Goal: Task Accomplishment & Management: Use online tool/utility

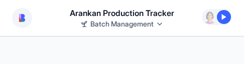
select select "**********"
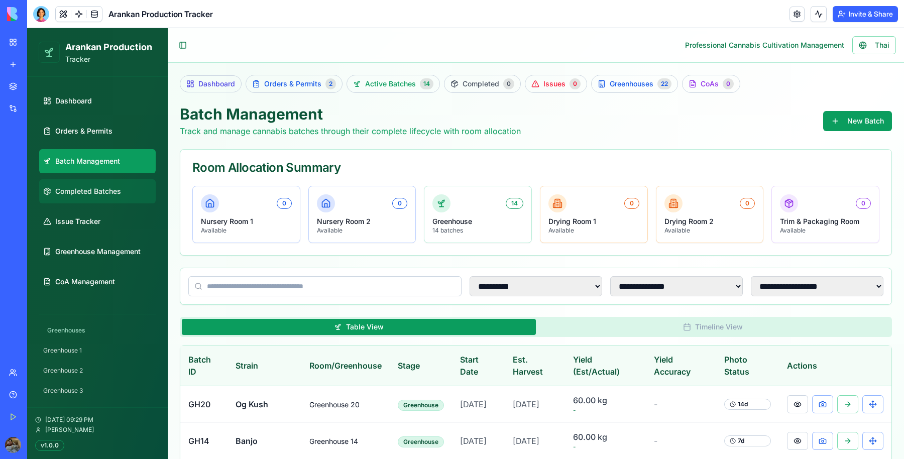
click at [97, 64] on span "Completed Batches" at bounding box center [88, 191] width 66 height 10
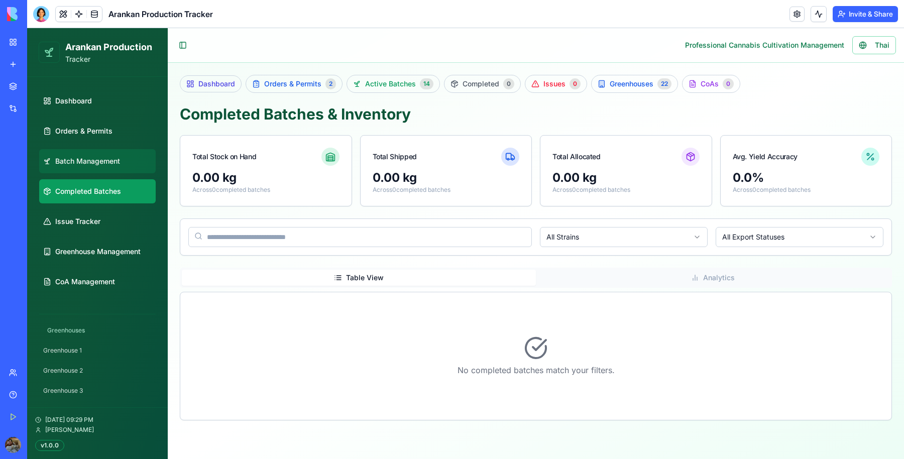
click at [78, 64] on link "Batch Management" at bounding box center [97, 161] width 117 height 24
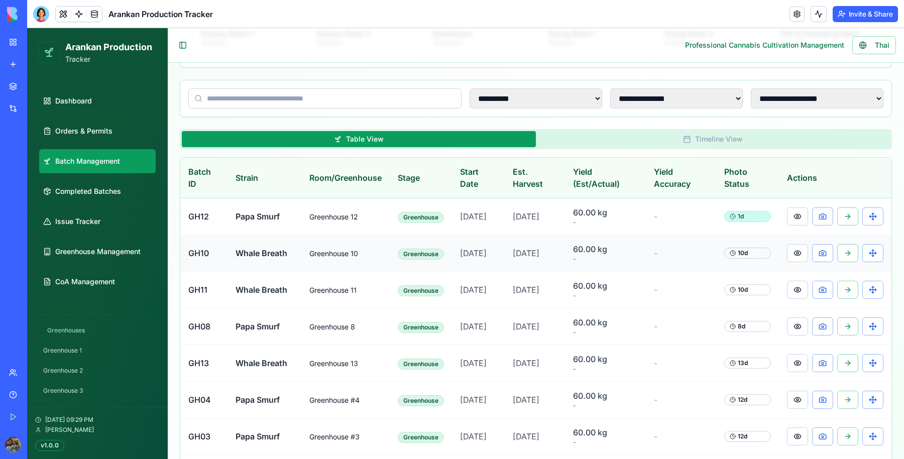
scroll to position [188, 0]
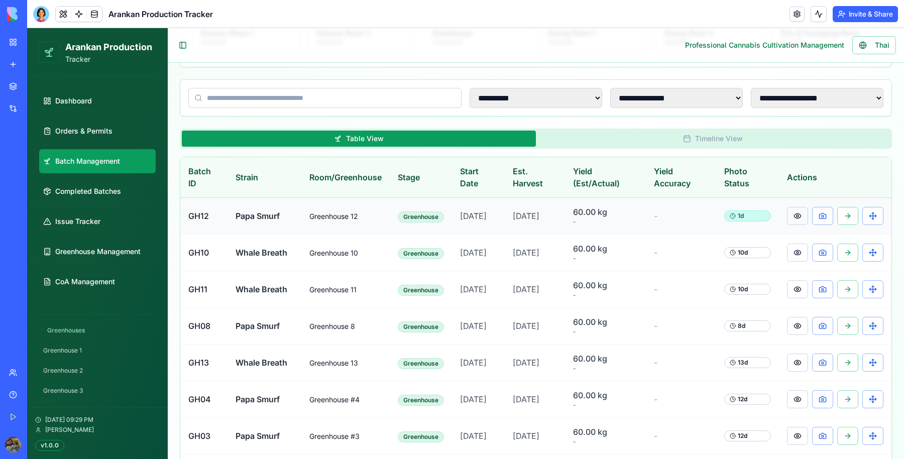
click at [244, 64] on button at bounding box center [797, 216] width 21 height 18
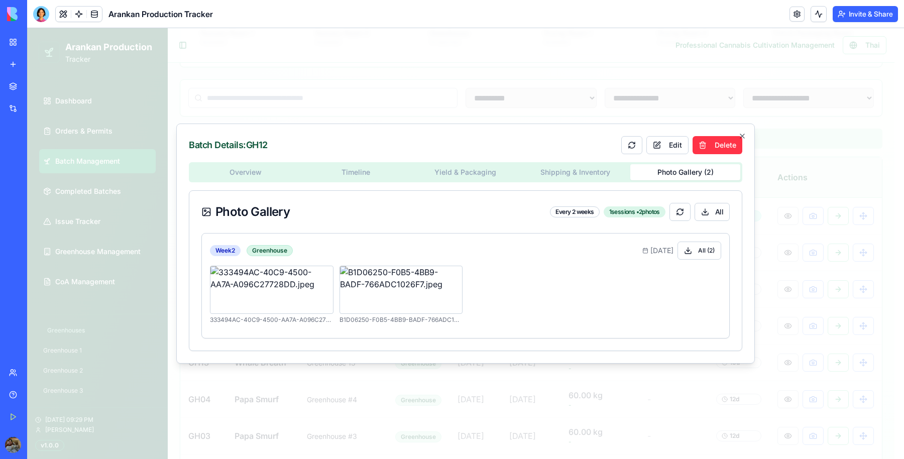
click at [244, 64] on body "**********" at bounding box center [461, 290] width 868 height 900
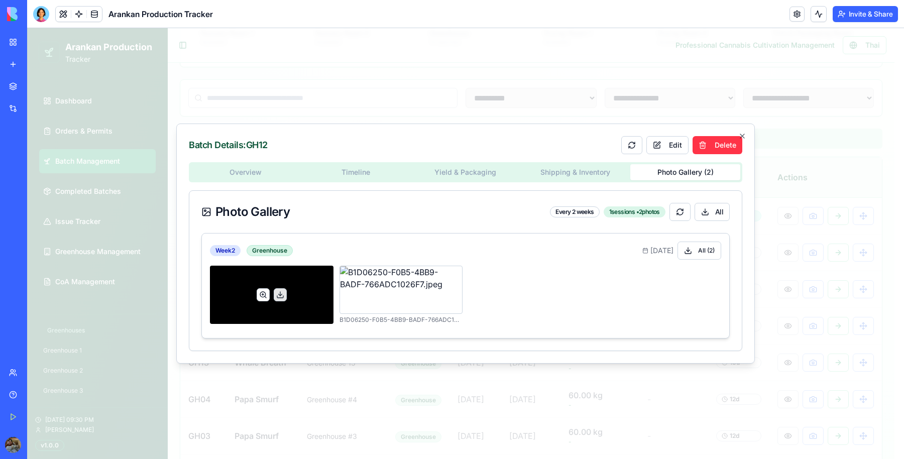
click at [244, 64] on button at bounding box center [263, 294] width 13 height 13
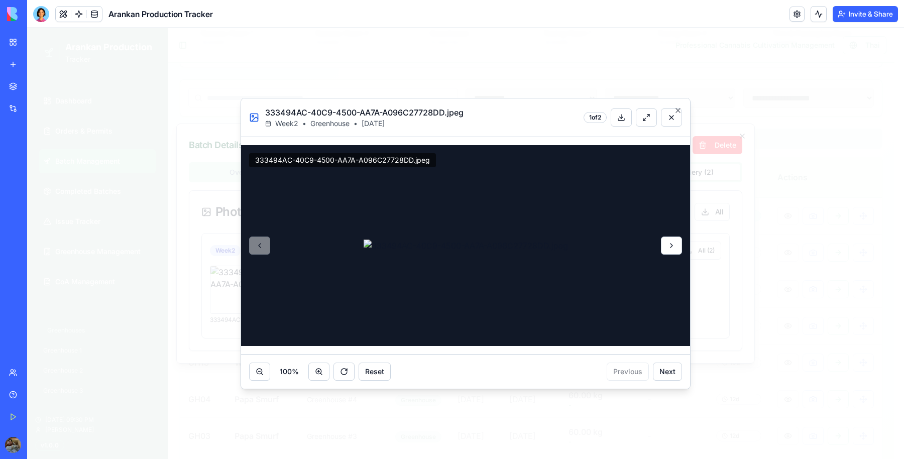
click at [244, 64] on button at bounding box center [671, 246] width 21 height 18
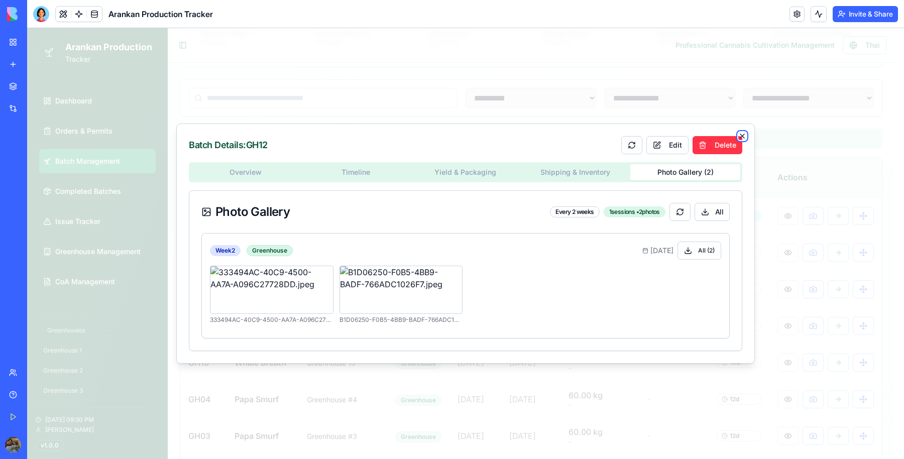
click at [244, 64] on icon "button" at bounding box center [743, 136] width 8 height 8
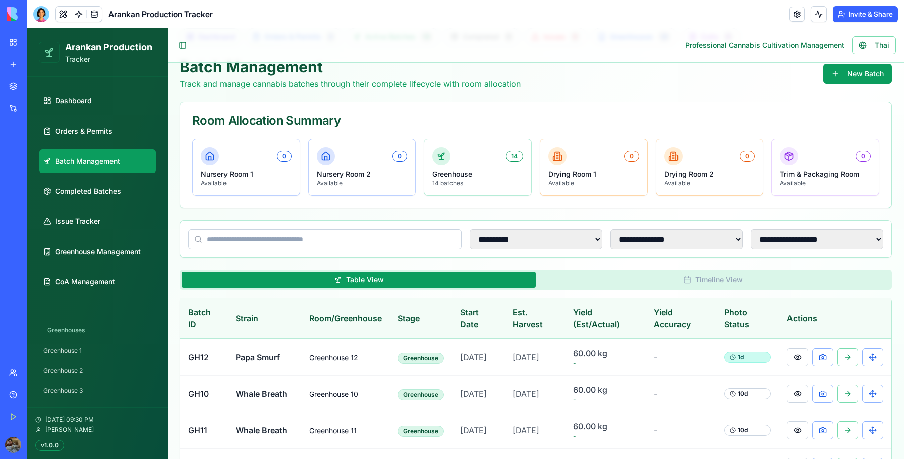
scroll to position [63, 0]
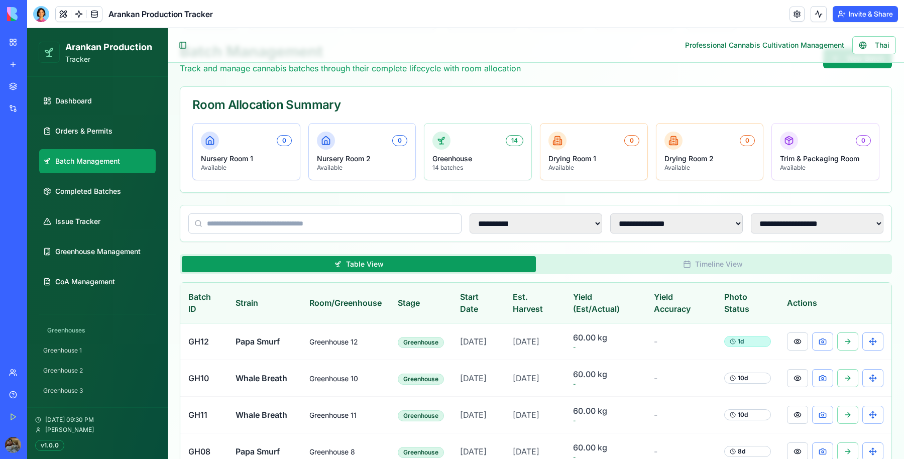
click at [244, 64] on div "**********" at bounding box center [536, 224] width 712 height 36
click at [244, 64] on select "**********" at bounding box center [817, 224] width 133 height 20
select select "**********"
click at [244, 64] on select "**********" at bounding box center [817, 224] width 133 height 20
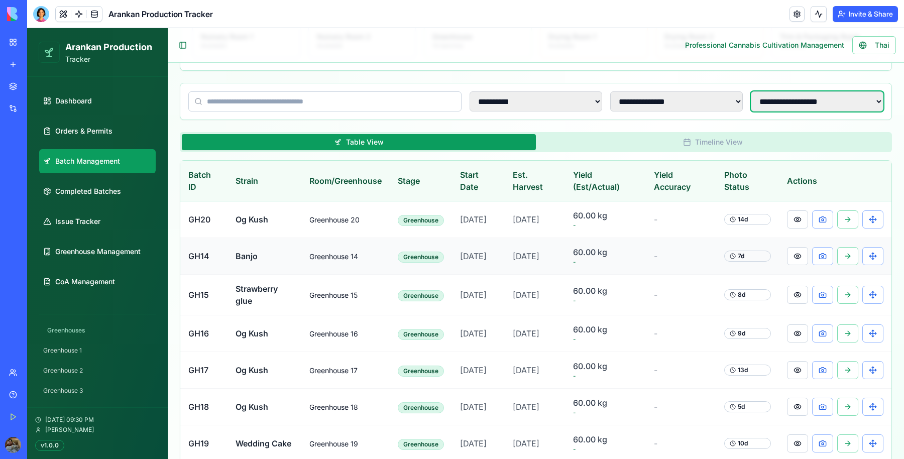
scroll to position [188, 0]
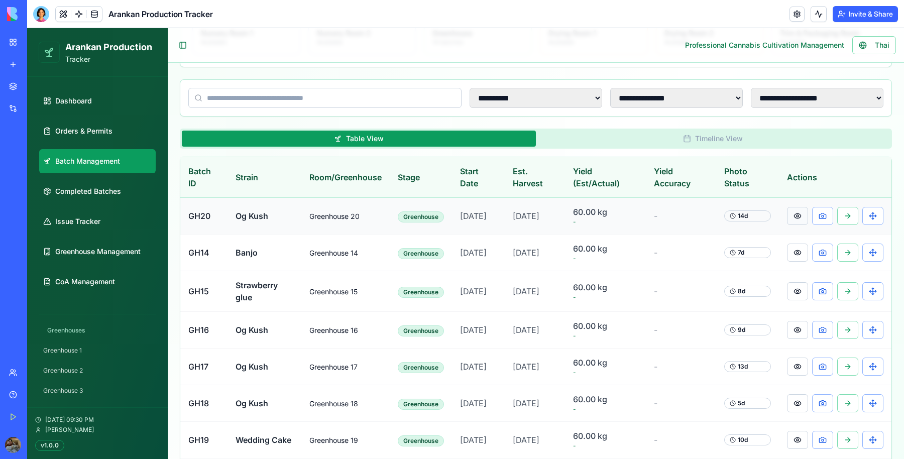
click at [244, 64] on button at bounding box center [797, 216] width 21 height 18
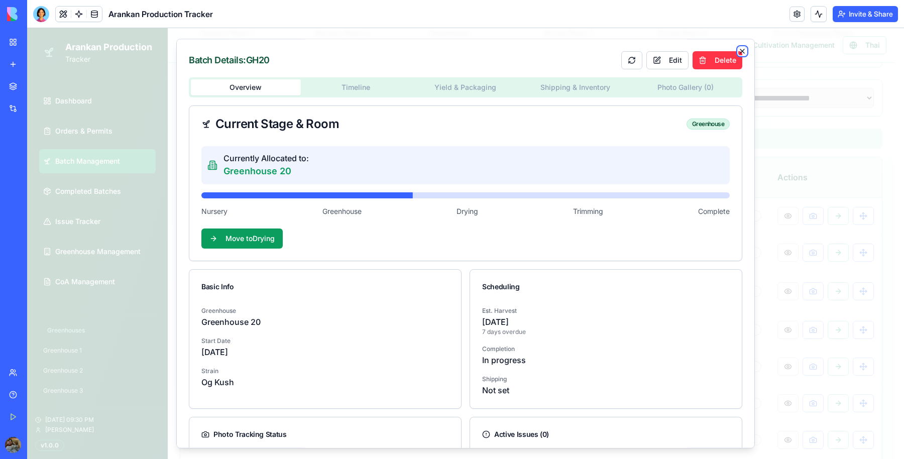
click at [244, 51] on icon "button" at bounding box center [743, 51] width 4 height 4
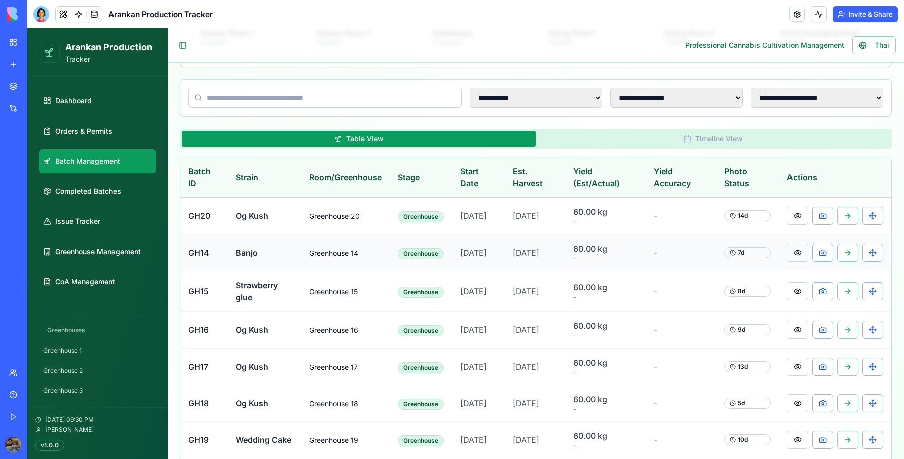
click at [244, 64] on button at bounding box center [797, 253] width 21 height 18
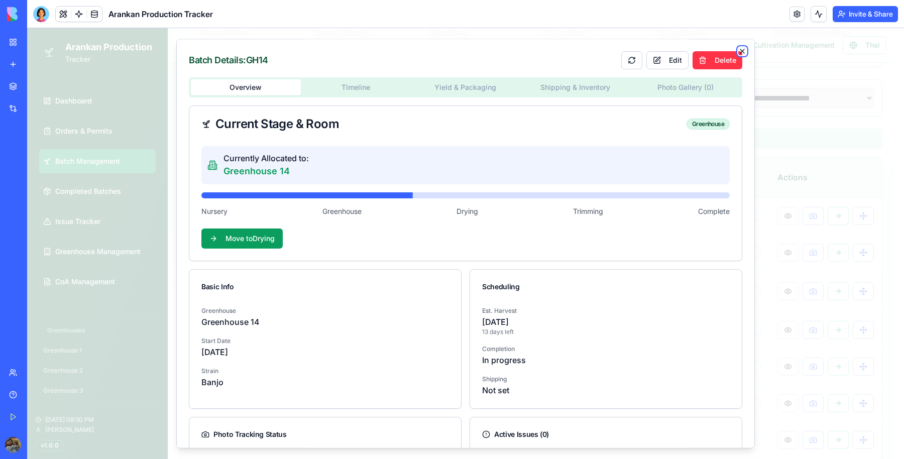
click at [244, 49] on icon "button" at bounding box center [743, 51] width 4 height 4
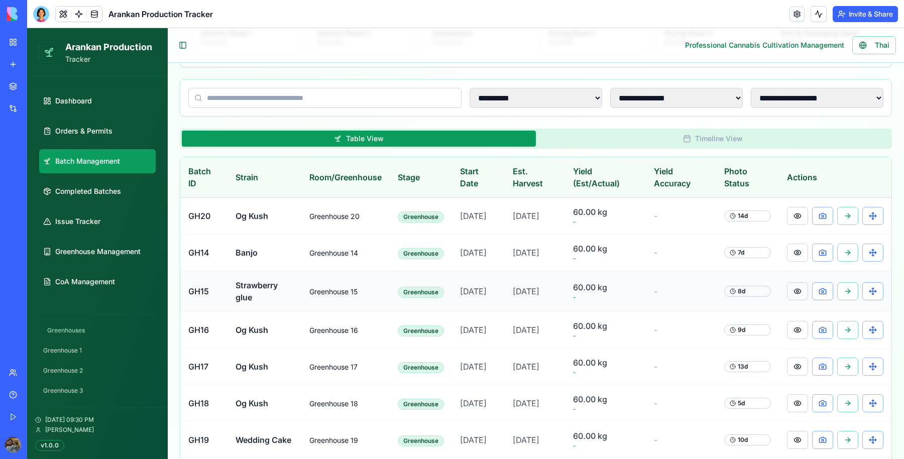
click at [244, 64] on button at bounding box center [797, 291] width 21 height 18
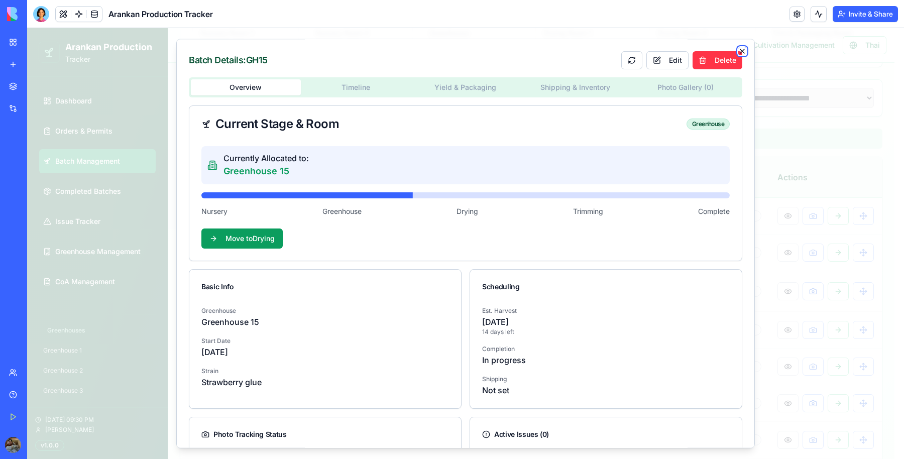
click at [244, 49] on icon "button" at bounding box center [743, 51] width 8 height 8
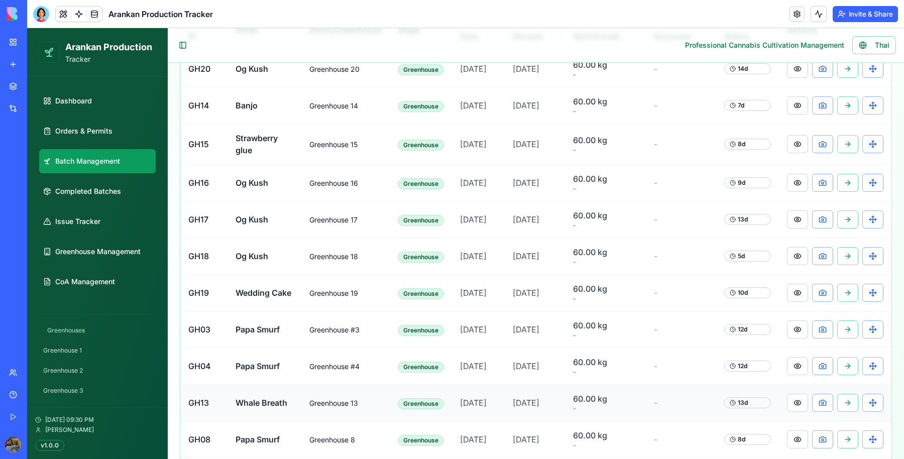
scroll to position [516, 0]
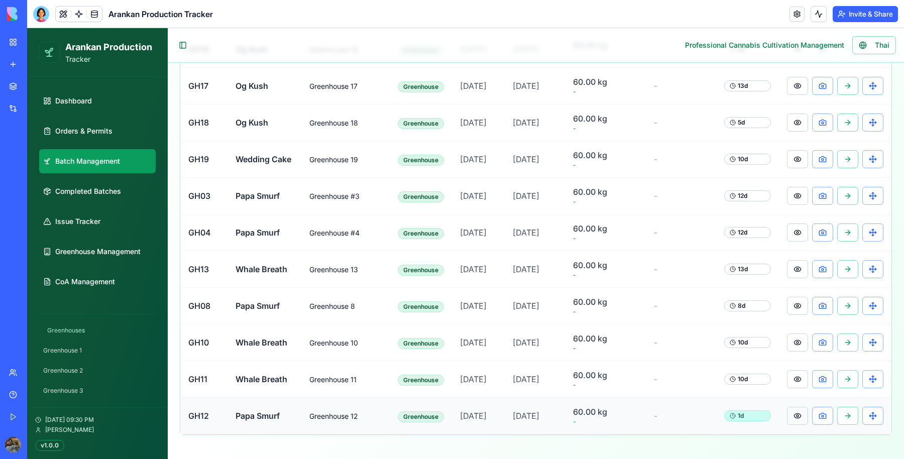
click at [244, 64] on button at bounding box center [797, 416] width 21 height 18
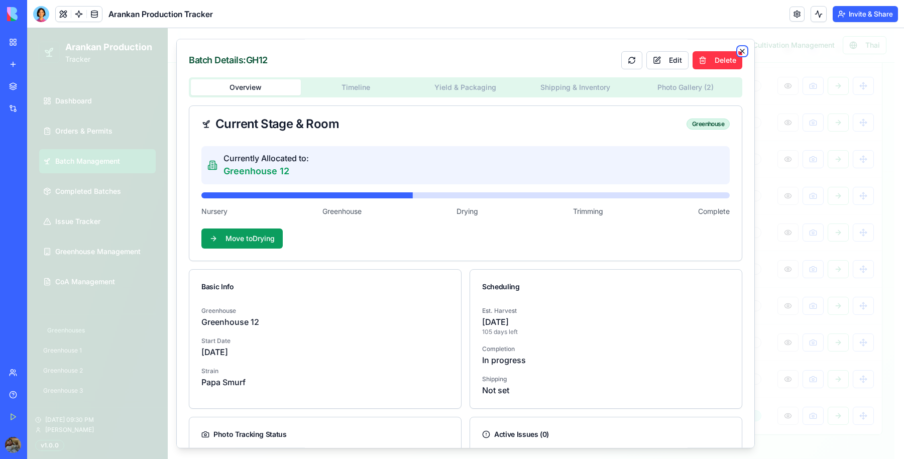
click at [244, 52] on icon "button" at bounding box center [743, 51] width 4 height 4
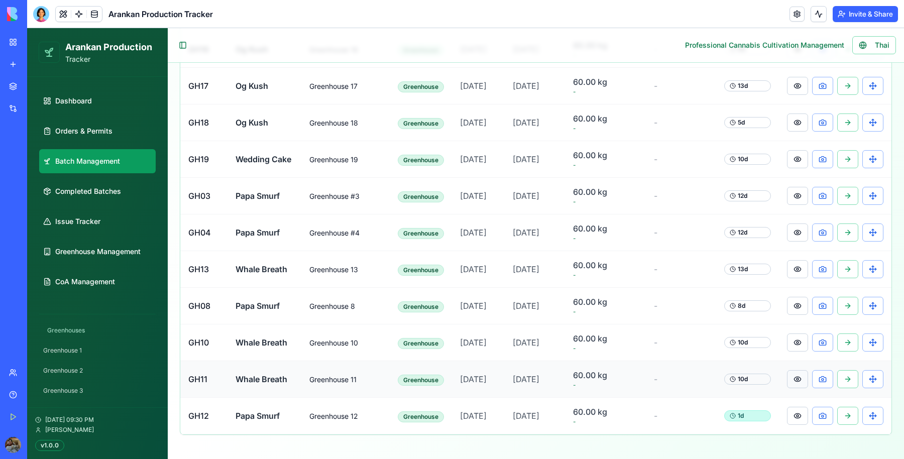
click at [244, 64] on button at bounding box center [797, 379] width 21 height 18
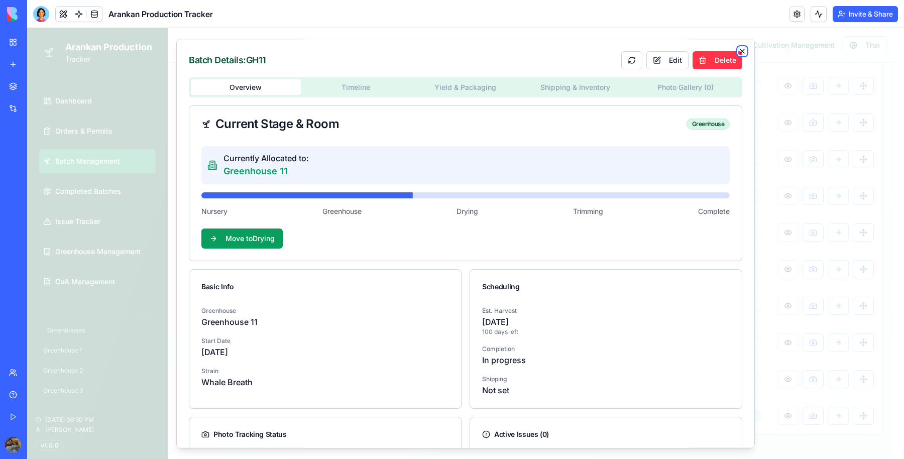
click at [244, 51] on icon "button" at bounding box center [743, 51] width 8 height 8
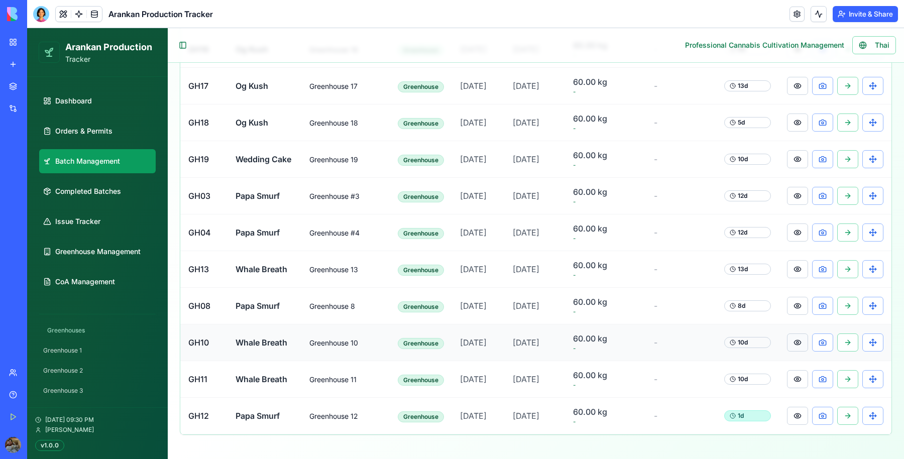
click at [244, 64] on button at bounding box center [797, 343] width 21 height 18
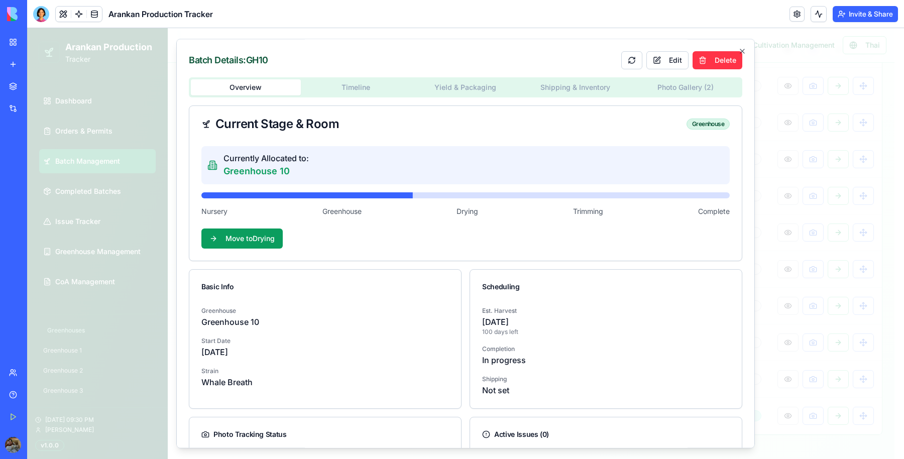
click at [244, 64] on body "**********" at bounding box center [461, 9] width 868 height 900
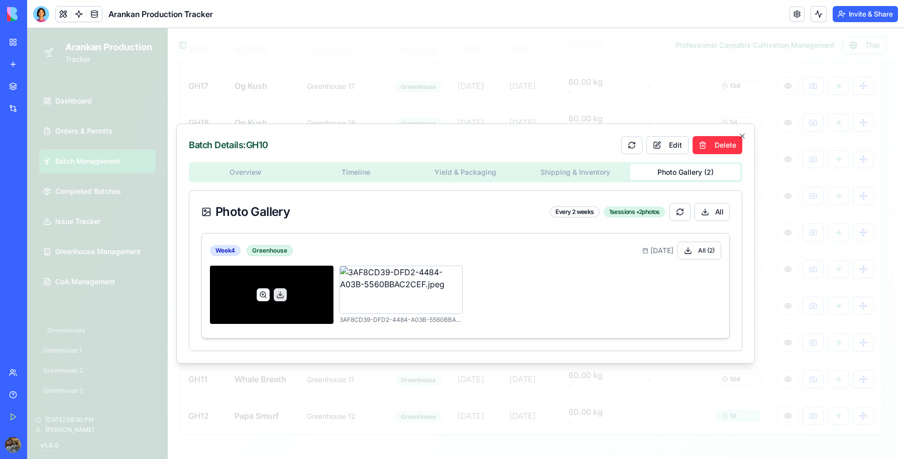
click at [244, 64] on button at bounding box center [263, 294] width 13 height 13
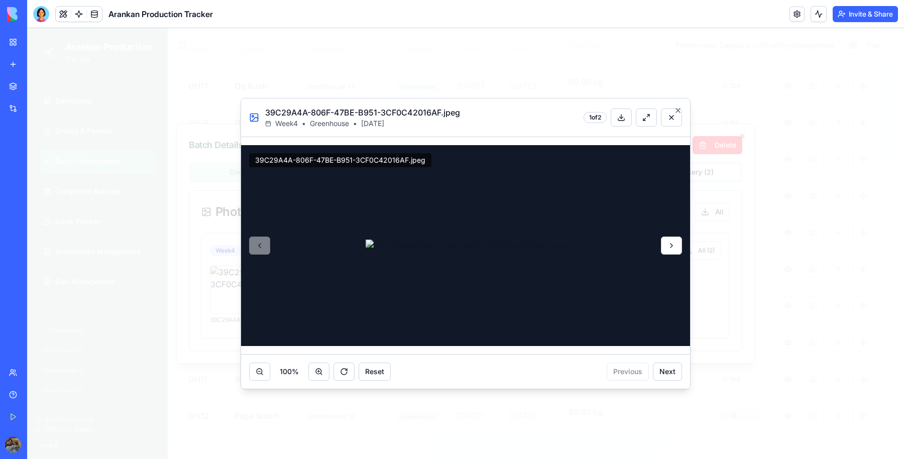
click at [244, 64] on button at bounding box center [671, 246] width 21 height 18
click at [244, 64] on button at bounding box center [259, 246] width 21 height 18
click at [244, 64] on button at bounding box center [319, 372] width 21 height 18
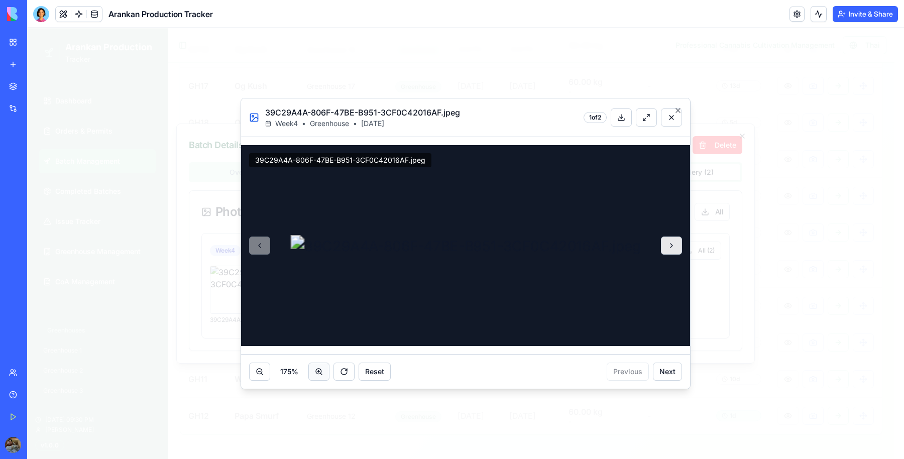
click at [244, 64] on button at bounding box center [319, 372] width 21 height 18
click at [244, 64] on div "275 % Reset Previous Next" at bounding box center [465, 371] width 449 height 35
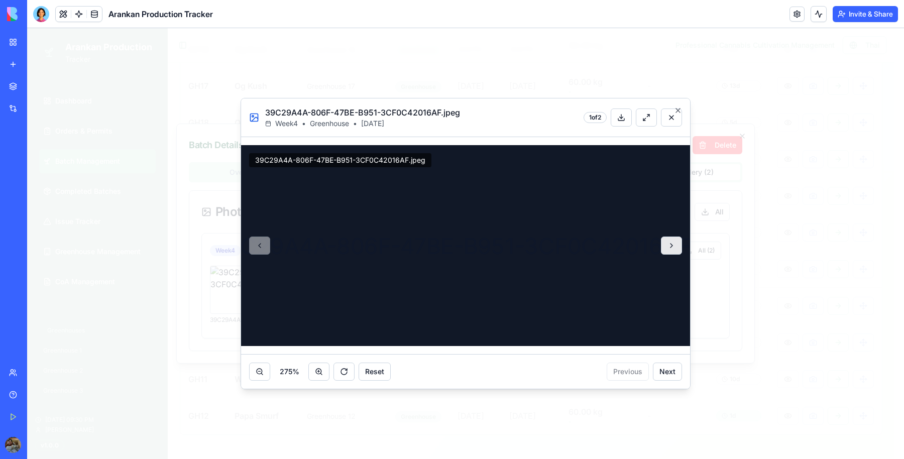
click at [244, 64] on button at bounding box center [319, 372] width 21 height 18
click at [244, 64] on button at bounding box center [646, 118] width 21 height 18
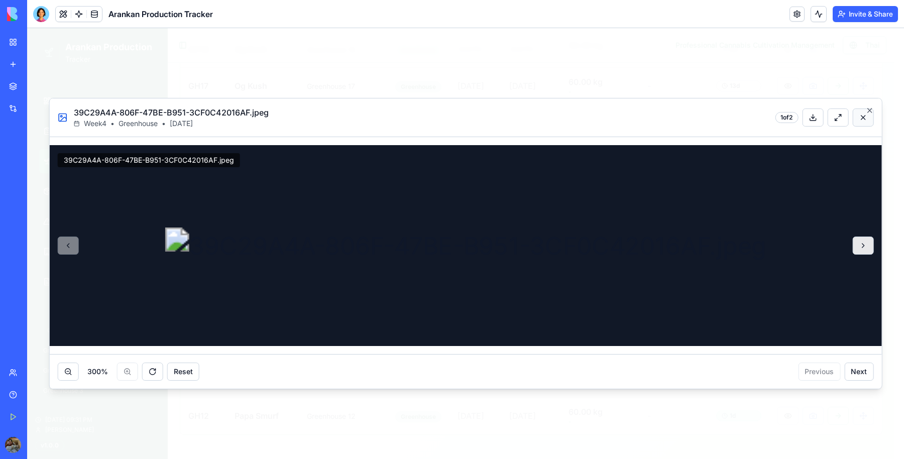
click at [244, 64] on button at bounding box center [863, 118] width 21 height 18
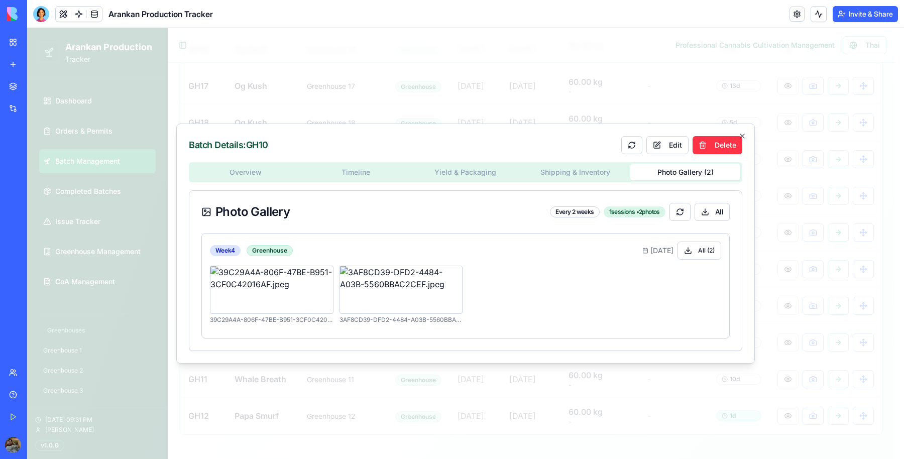
click at [244, 64] on div "Overview Timeline Yield & Packaging Shipping & Inventory Photo Gallery ( 2 ) Ph…" at bounding box center [466, 256] width 554 height 189
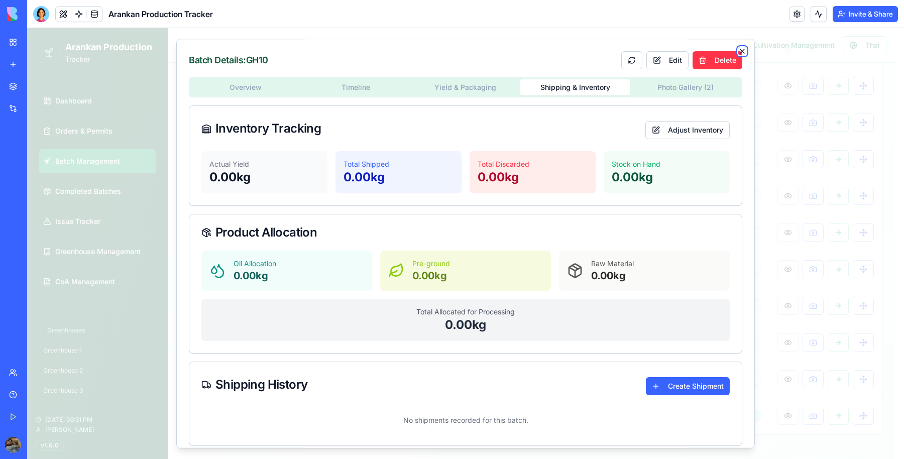
click at [244, 51] on icon "button" at bounding box center [743, 51] width 8 height 8
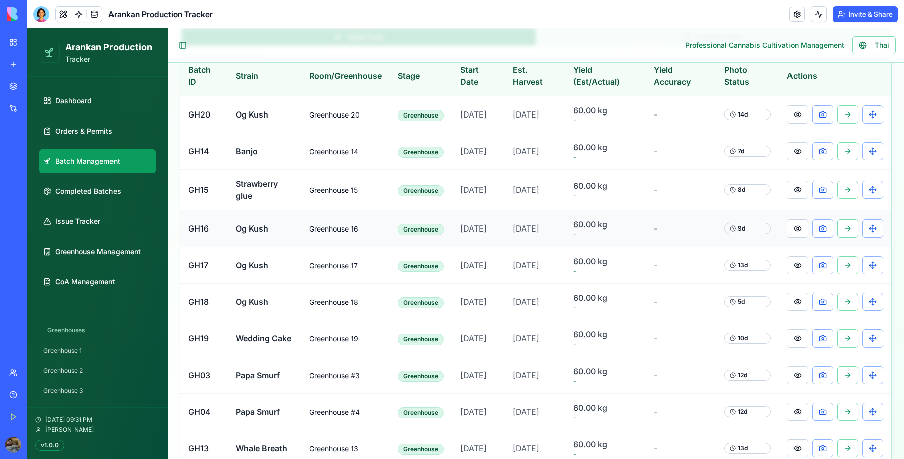
scroll to position [76, 0]
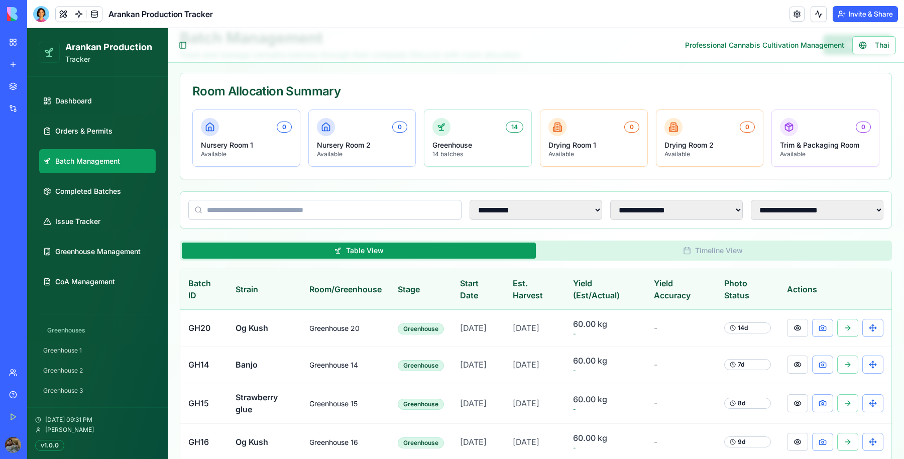
click at [244, 64] on icon "button" at bounding box center [687, 251] width 8 height 8
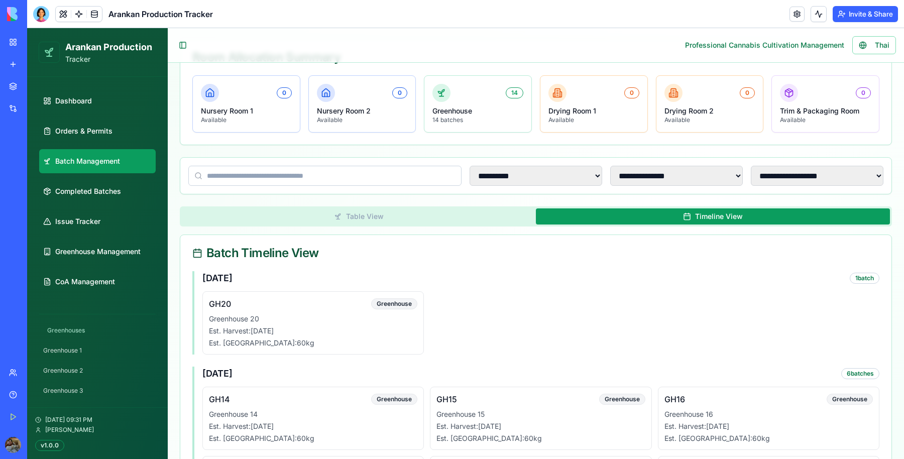
scroll to position [108, 0]
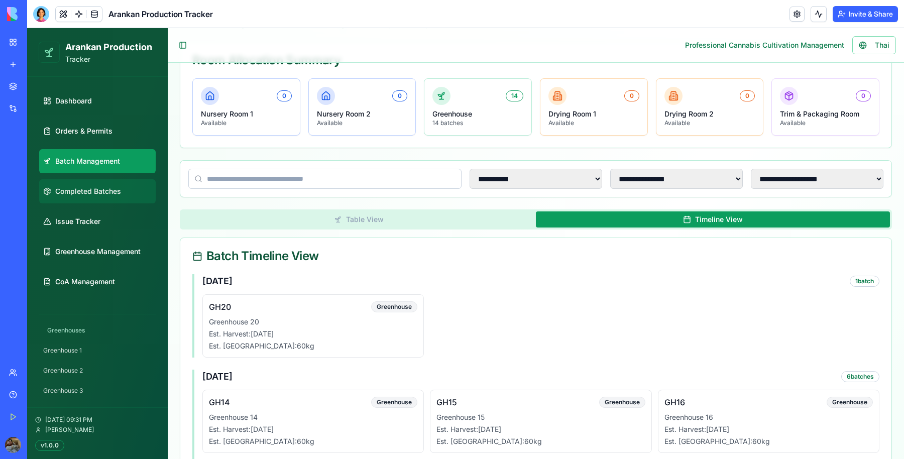
click at [121, 64] on span "Completed Batches" at bounding box center [88, 191] width 66 height 10
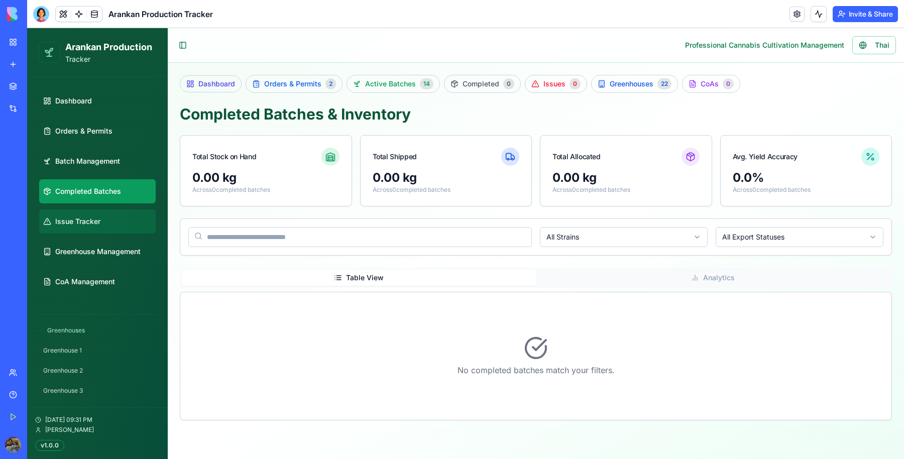
click at [111, 64] on link "Issue Tracker" at bounding box center [97, 222] width 117 height 24
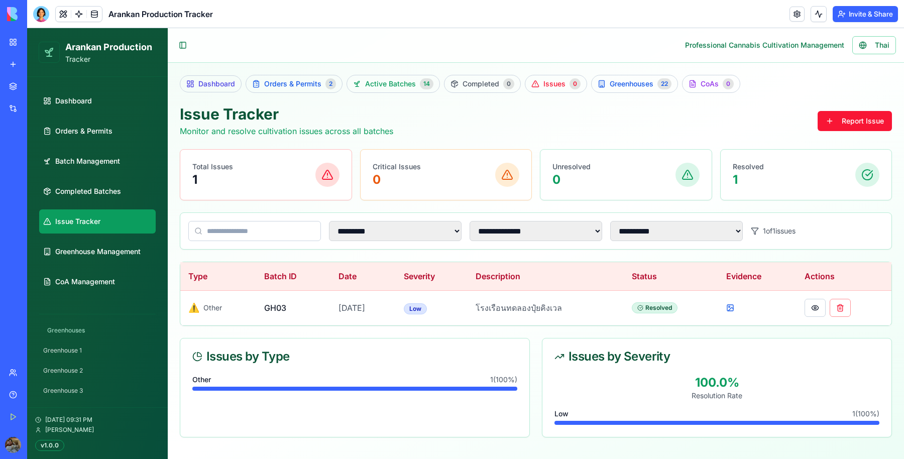
click at [88, 64] on ul "Dashboard Orders & Permits Batch Management Completed Batches Issue Tracker Gre…" at bounding box center [97, 191] width 117 height 205
click at [98, 64] on span "Greenhouse Management" at bounding box center [97, 252] width 85 height 10
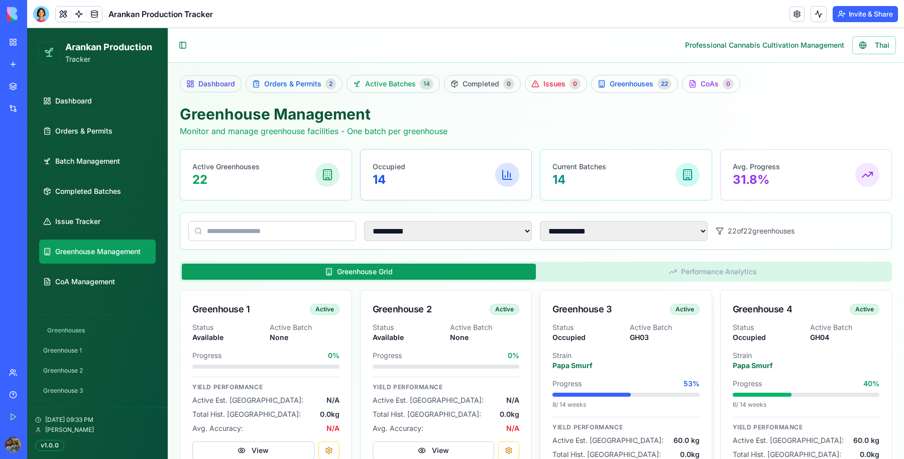
scroll to position [251, 0]
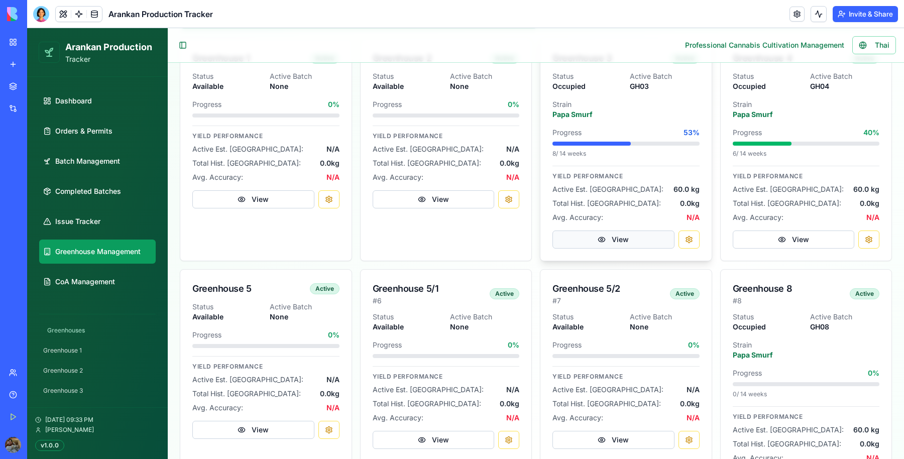
click at [244, 64] on button "View" at bounding box center [614, 240] width 122 height 18
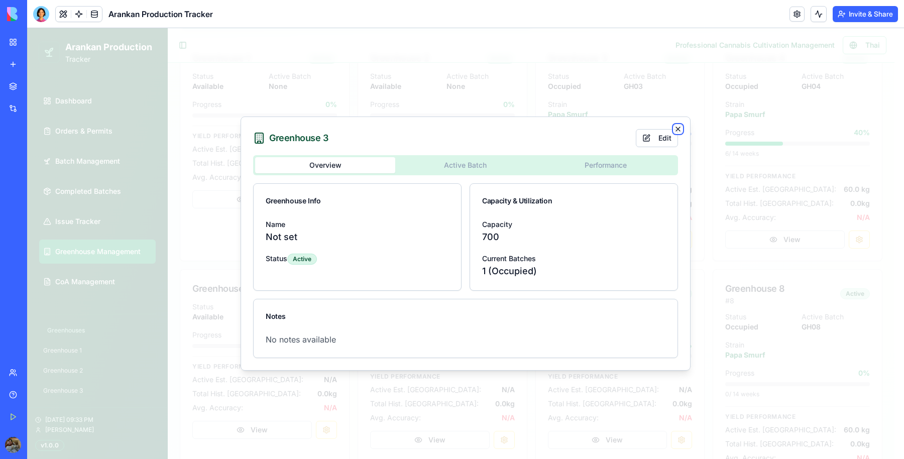
click at [244, 64] on icon "button" at bounding box center [678, 129] width 8 height 8
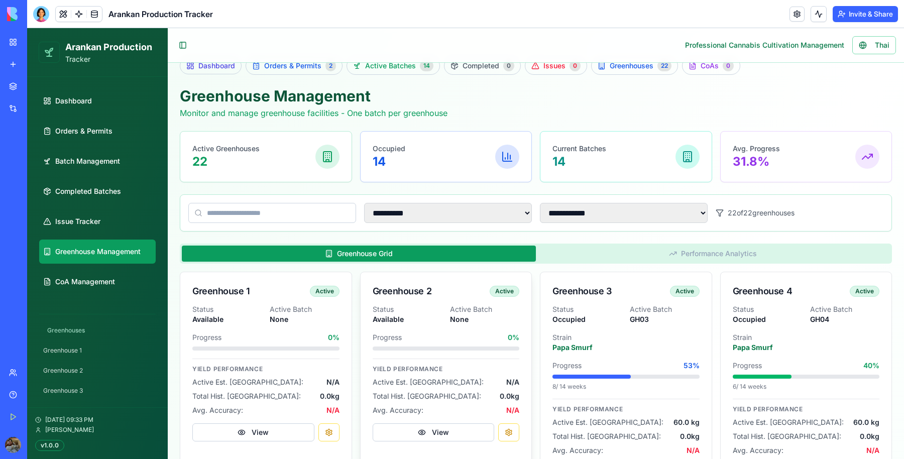
scroll to position [0, 0]
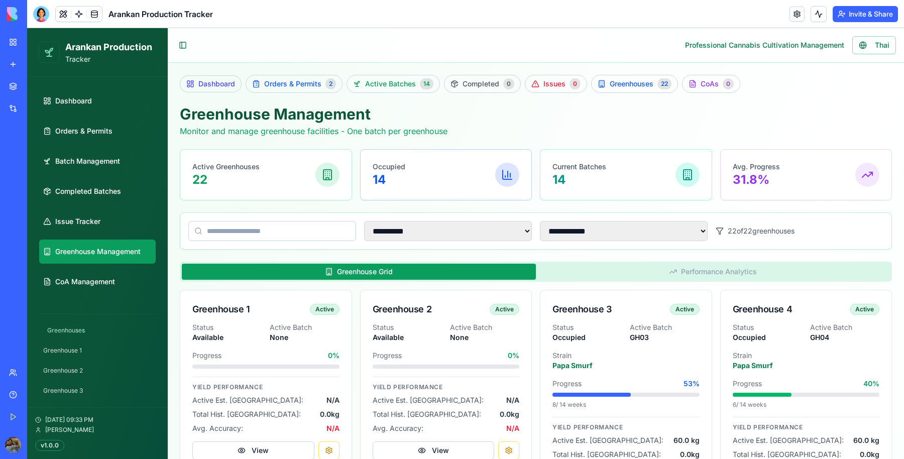
click at [244, 64] on button "Performance Analytics" at bounding box center [713, 272] width 354 height 16
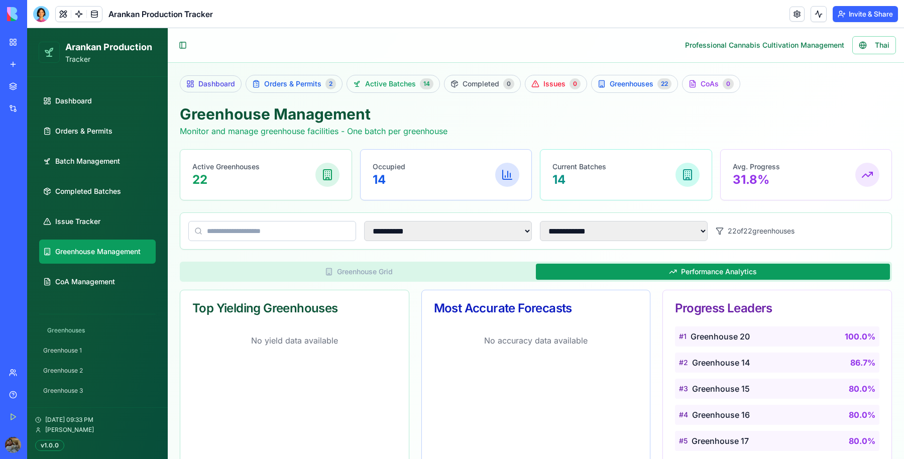
click at [244, 64] on button "Greenhouse Grid" at bounding box center [359, 272] width 354 height 16
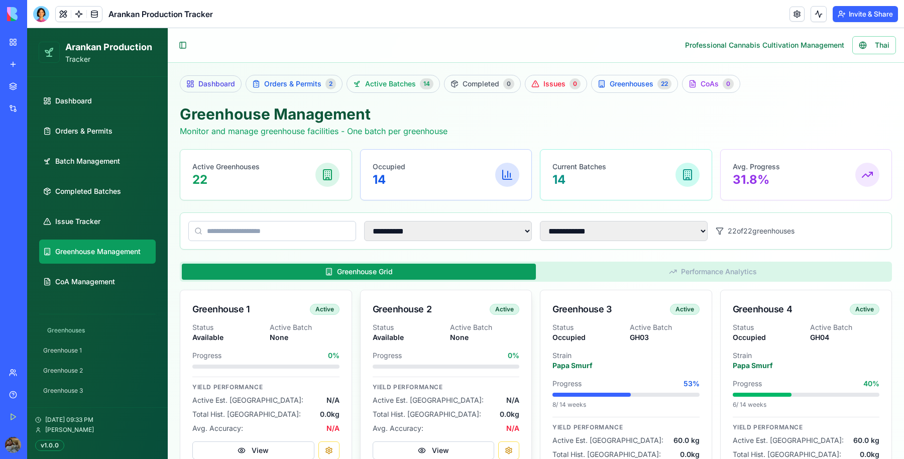
scroll to position [188, 0]
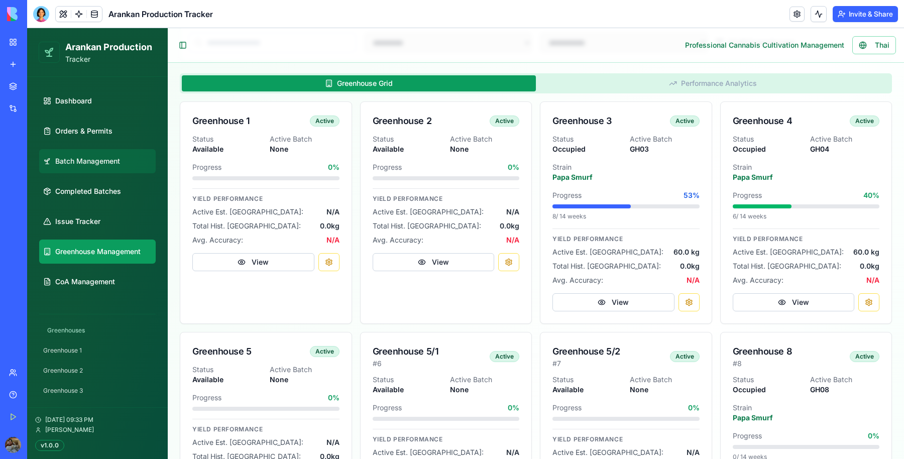
click at [80, 64] on span "Batch Management" at bounding box center [87, 161] width 65 height 10
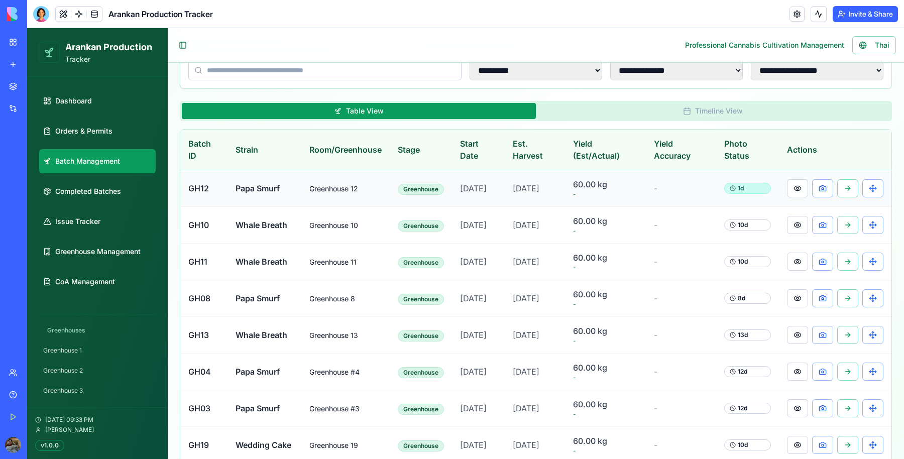
scroll to position [251, 0]
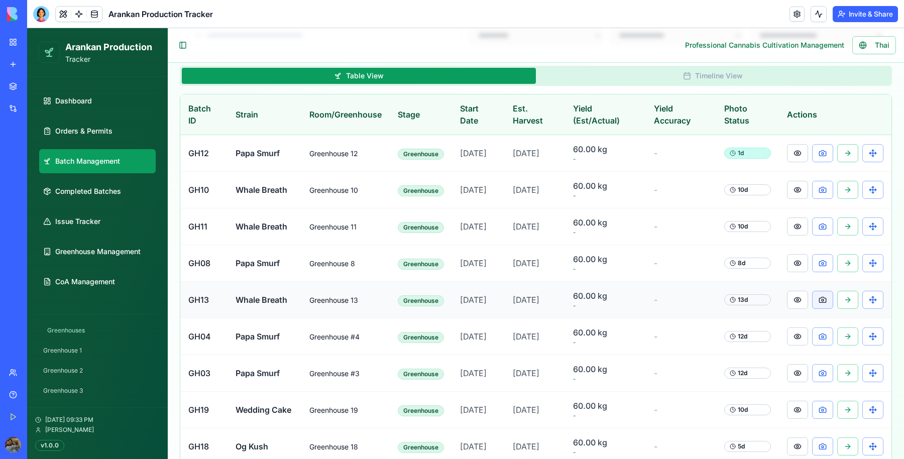
click at [244, 64] on button at bounding box center [823, 300] width 21 height 18
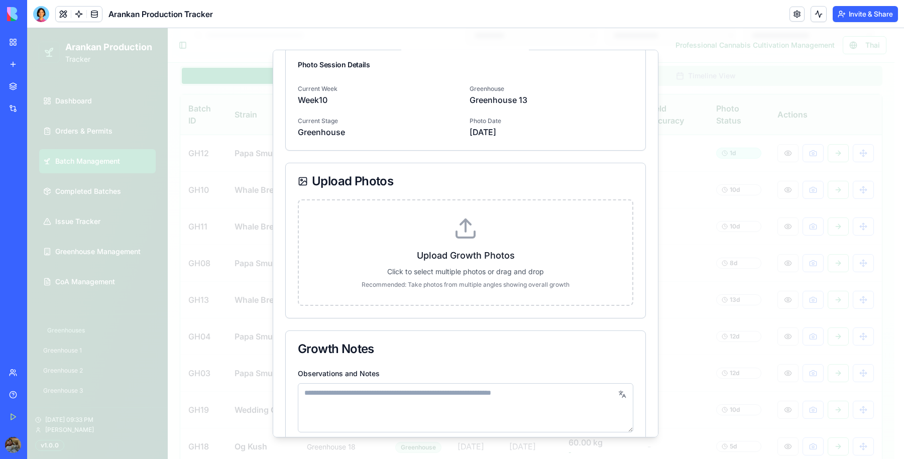
scroll to position [0, 0]
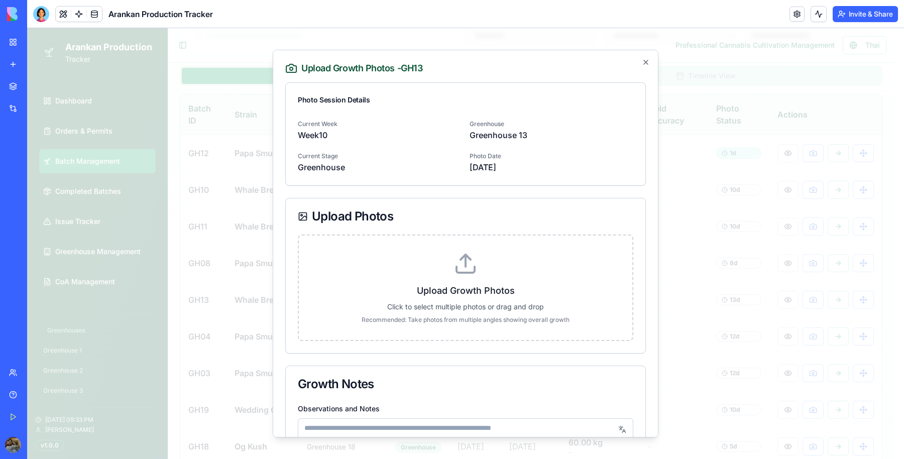
click at [244, 60] on div "Upload Growth Photos - GH13 Photo Session Details Current Week Week 10 [GEOGRAP…" at bounding box center [466, 244] width 386 height 388
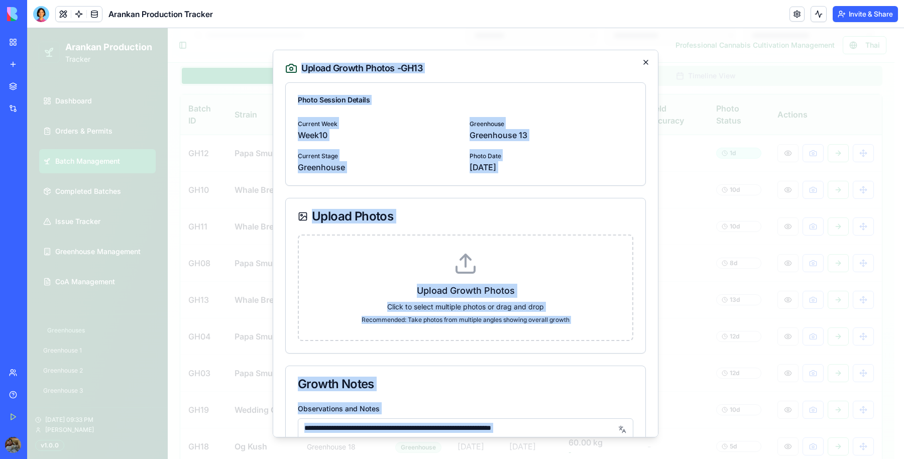
click at [244, 60] on div "Upload Growth Photos - GH13 Photo Session Details Current Week Week 10 [GEOGRAP…" at bounding box center [466, 244] width 386 height 388
click at [244, 62] on icon "button" at bounding box center [646, 62] width 8 height 8
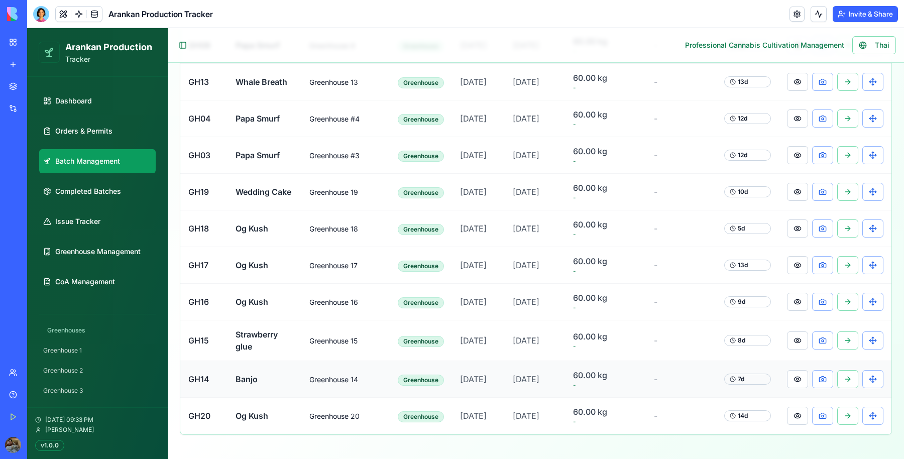
scroll to position [516, 0]
click at [244, 64] on button at bounding box center [797, 416] width 21 height 18
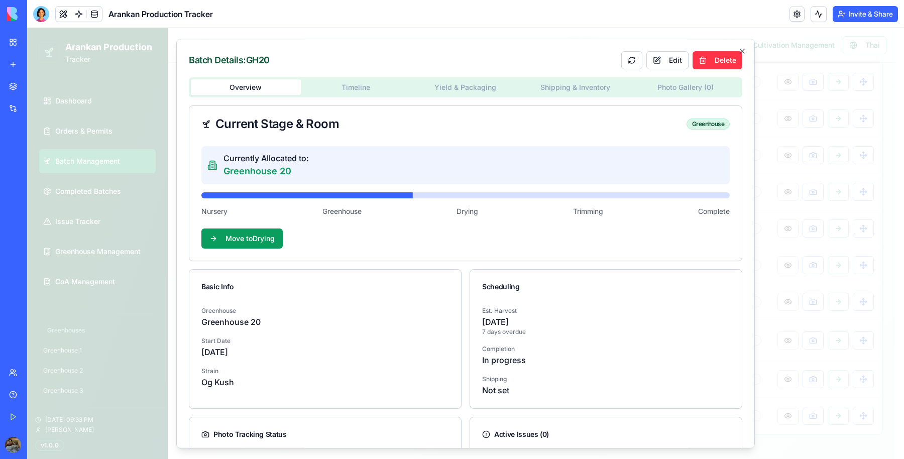
click at [244, 64] on span "Trimming" at bounding box center [588, 212] width 30 height 10
click at [244, 64] on body "**********" at bounding box center [461, 9] width 868 height 900
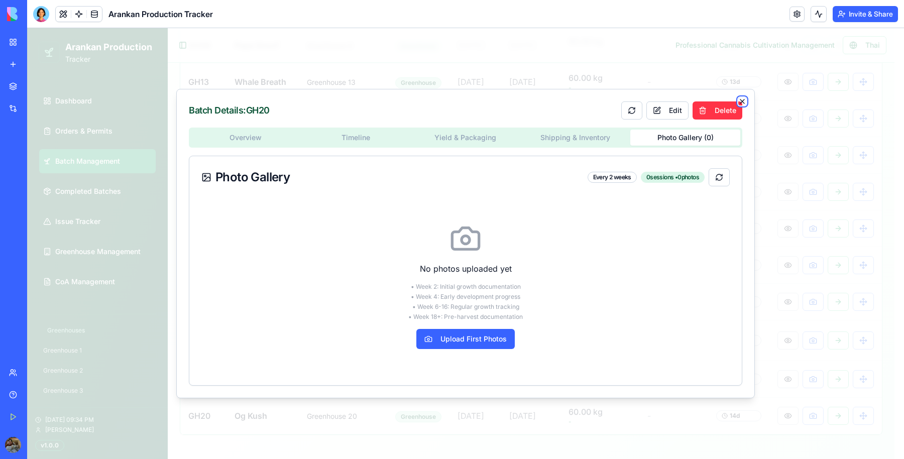
click at [244, 64] on icon "button" at bounding box center [743, 101] width 4 height 4
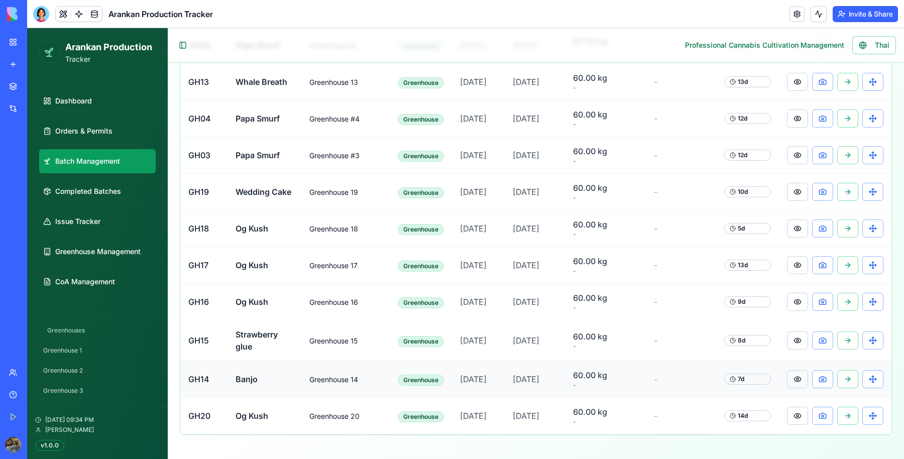
click at [244, 64] on button at bounding box center [797, 379] width 21 height 18
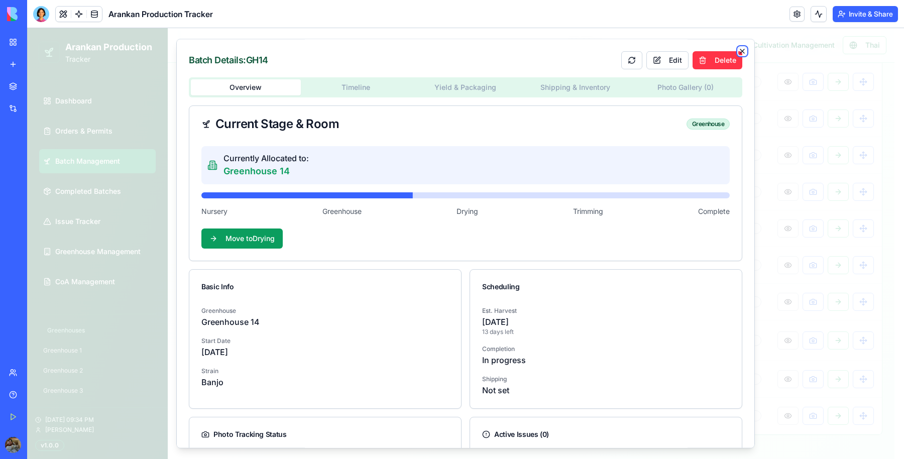
click at [244, 48] on icon "button" at bounding box center [743, 51] width 8 height 8
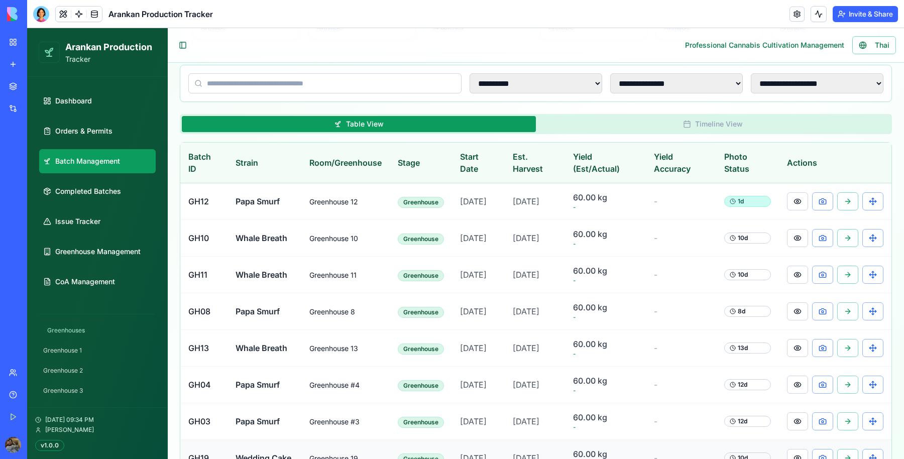
scroll to position [202, 0]
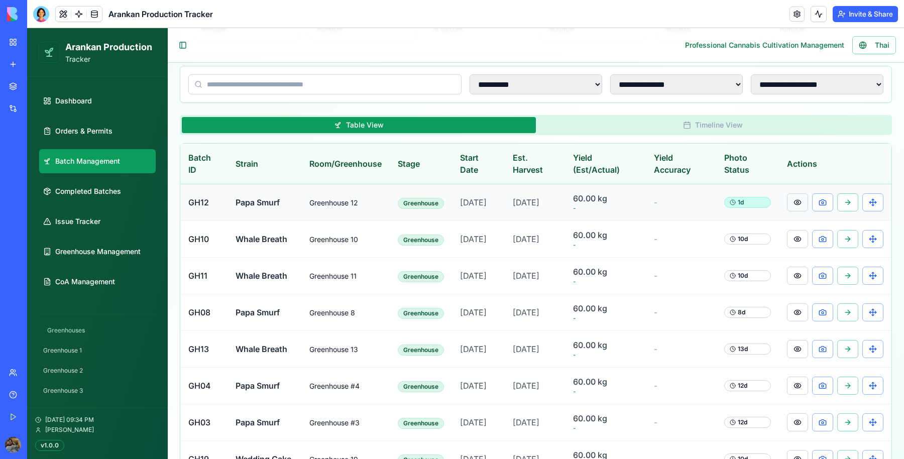
click at [244, 64] on button at bounding box center [797, 202] width 21 height 18
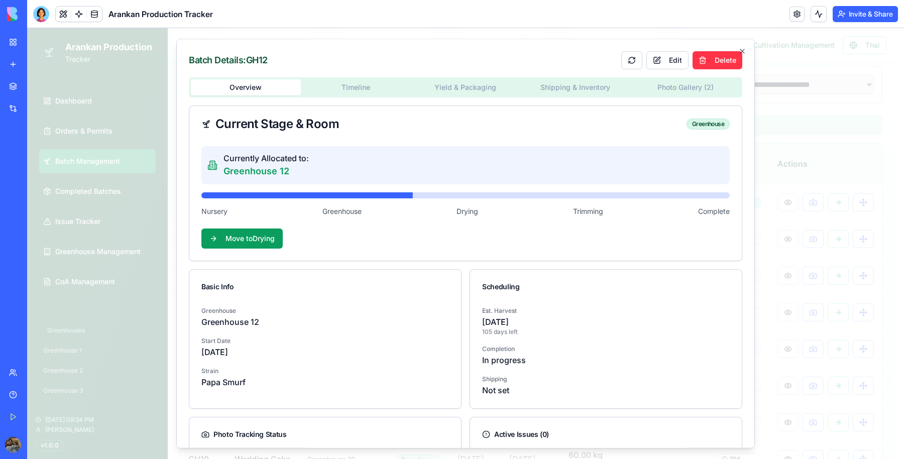
click at [244, 64] on body "**********" at bounding box center [461, 276] width 868 height 900
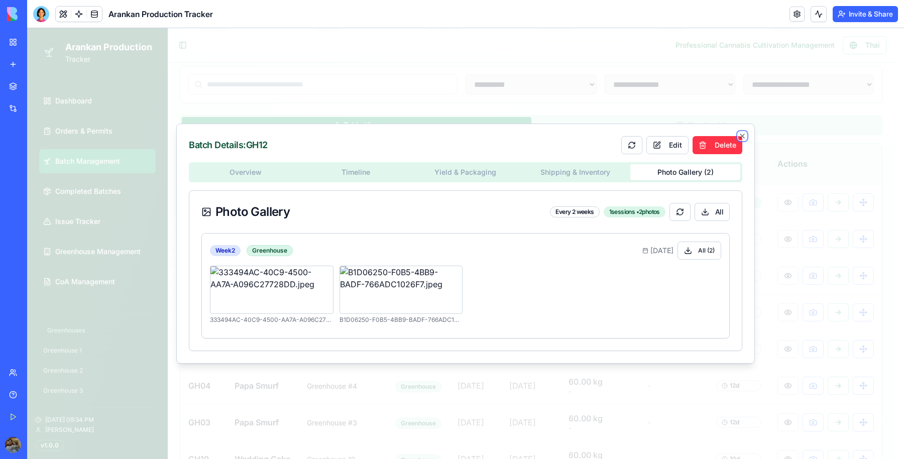
click at [244, 64] on icon "button" at bounding box center [743, 136] width 8 height 8
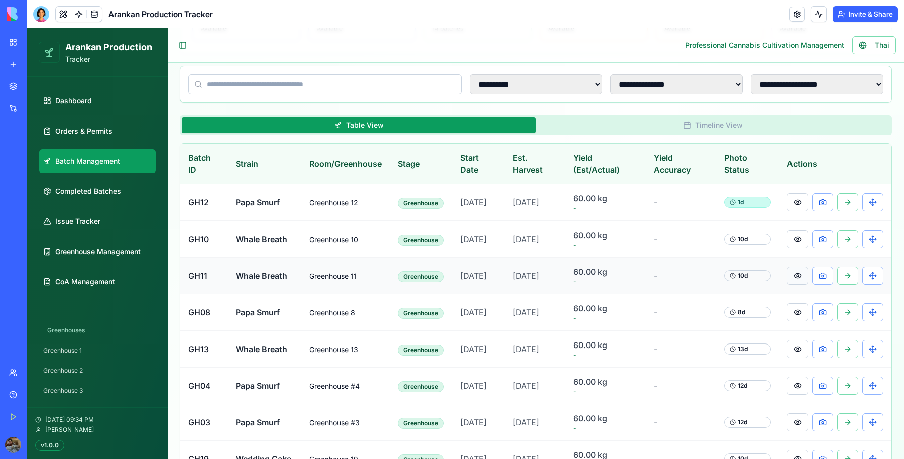
click at [244, 64] on button at bounding box center [797, 276] width 21 height 18
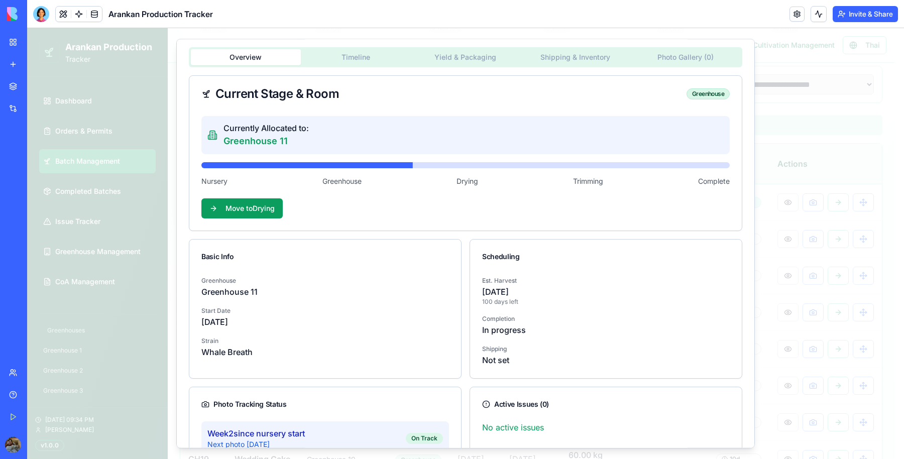
scroll to position [0, 0]
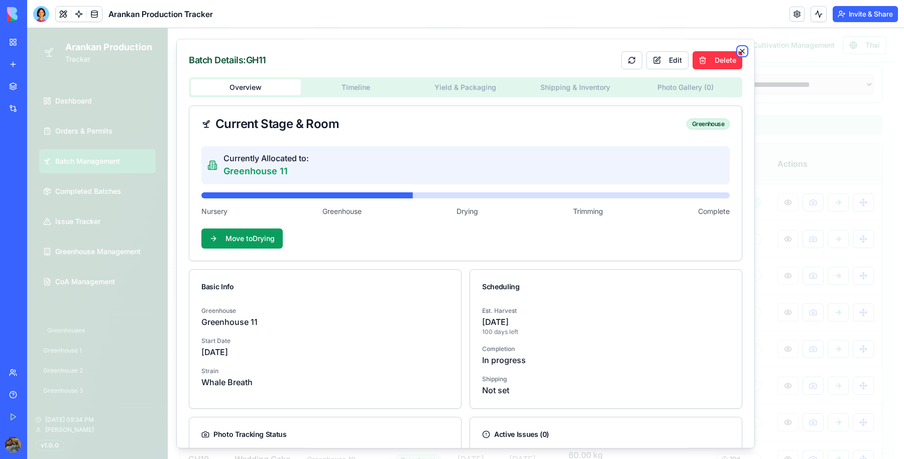
click at [244, 49] on icon "button" at bounding box center [743, 51] width 8 height 8
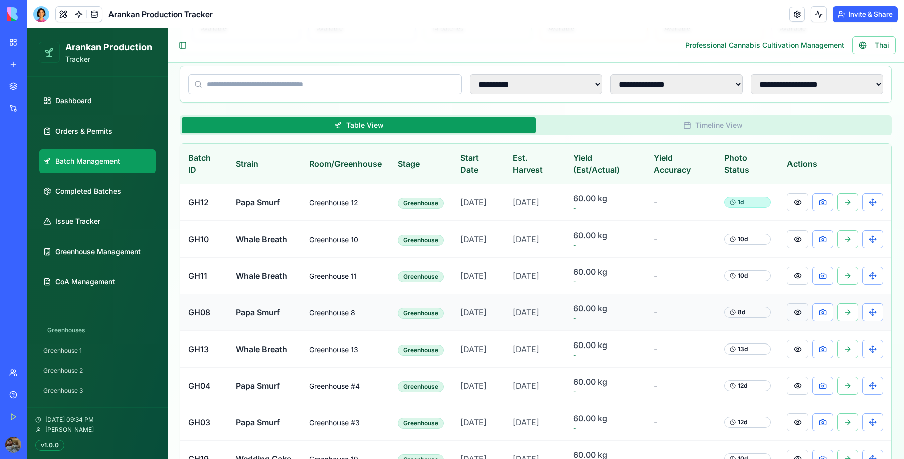
click at [244, 64] on button at bounding box center [797, 313] width 21 height 18
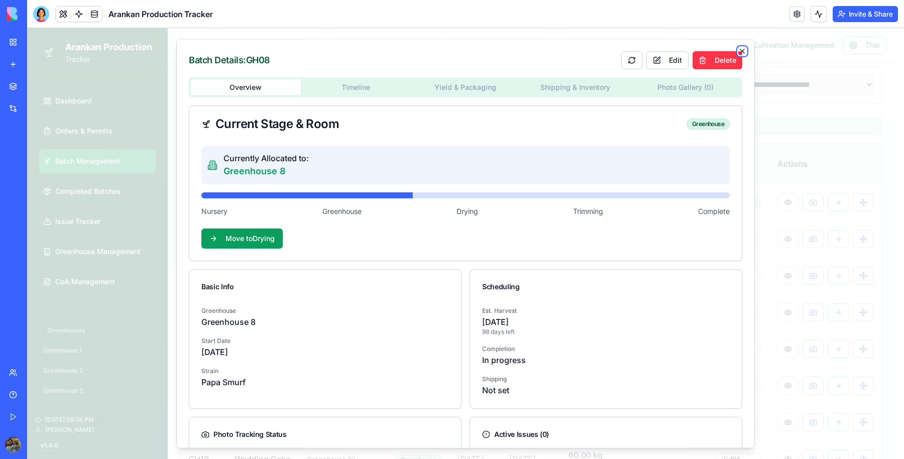
click at [244, 48] on icon "button" at bounding box center [743, 51] width 8 height 8
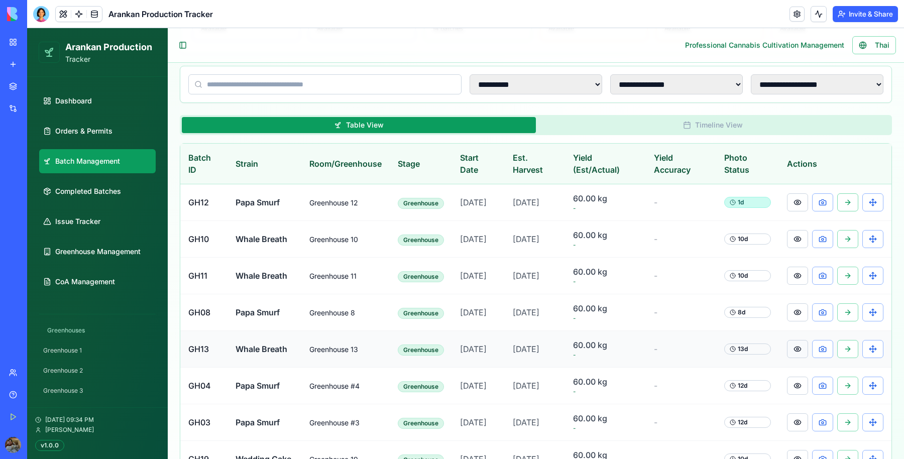
click at [244, 64] on button at bounding box center [797, 349] width 21 height 18
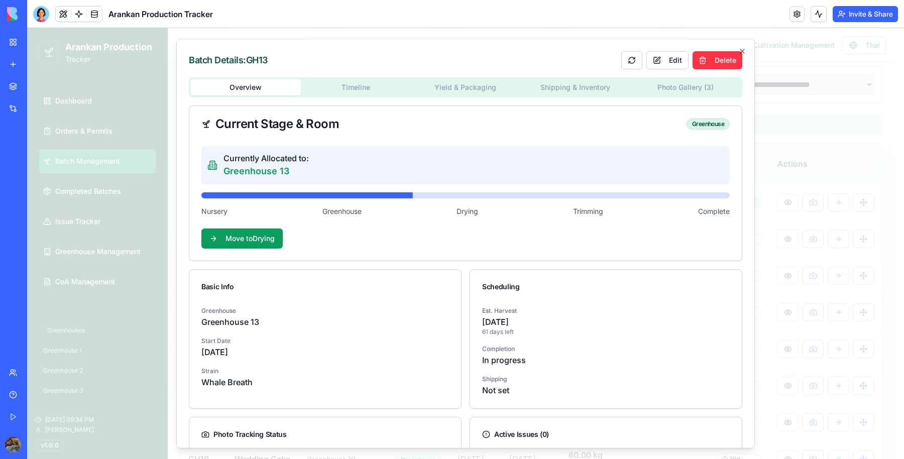
click at [244, 64] on div "Overview Timeline Yield & Packaging Shipping & Inventory Photo Gallery ( 3 )" at bounding box center [466, 87] width 554 height 20
click at [244, 64] on body "**********" at bounding box center [461, 276] width 868 height 900
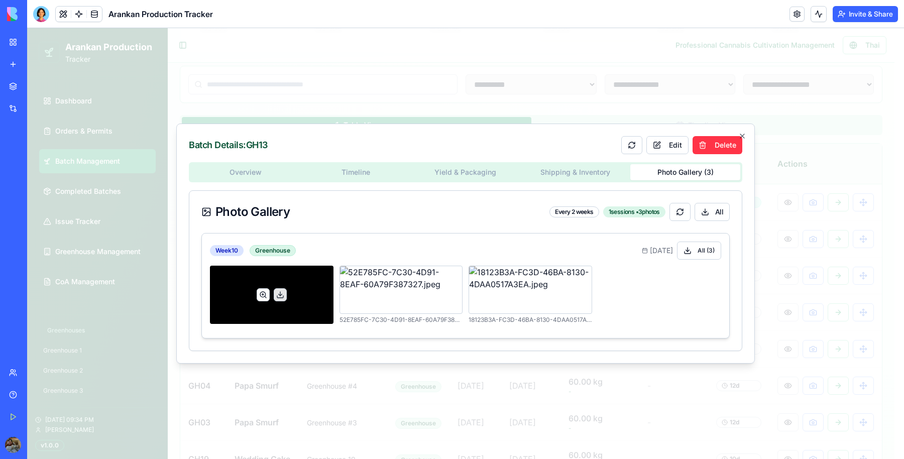
click at [244, 64] on button at bounding box center [263, 294] width 13 height 13
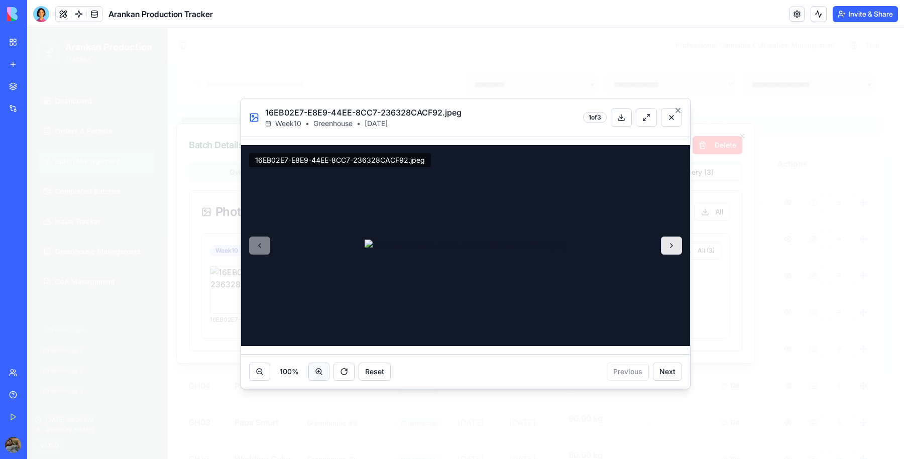
click at [244, 64] on button at bounding box center [319, 372] width 21 height 18
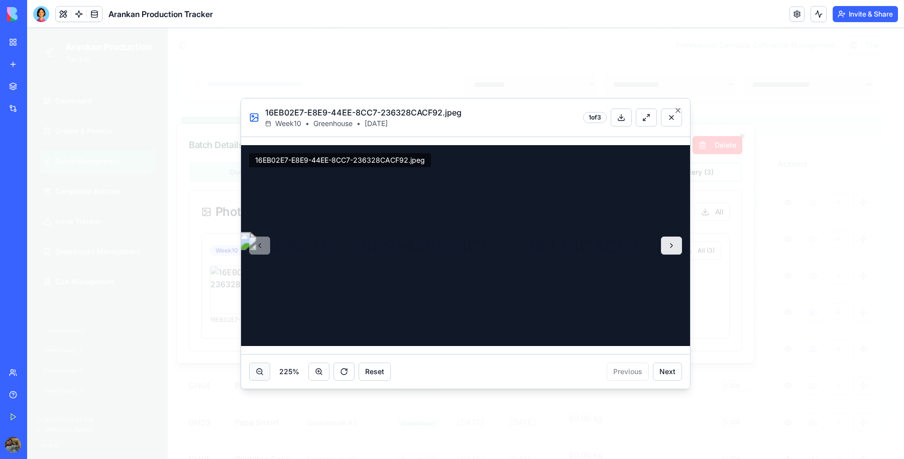
click at [244, 64] on button at bounding box center [259, 372] width 21 height 18
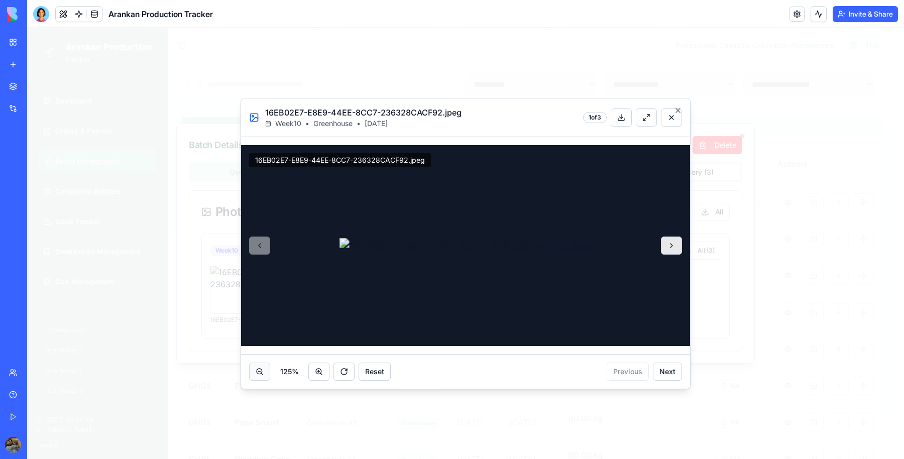
click at [244, 64] on button at bounding box center [259, 372] width 21 height 18
click at [244, 64] on button at bounding box center [671, 246] width 21 height 18
click at [244, 64] on div at bounding box center [465, 245] width 449 height 201
click at [244, 64] on button at bounding box center [259, 246] width 21 height 18
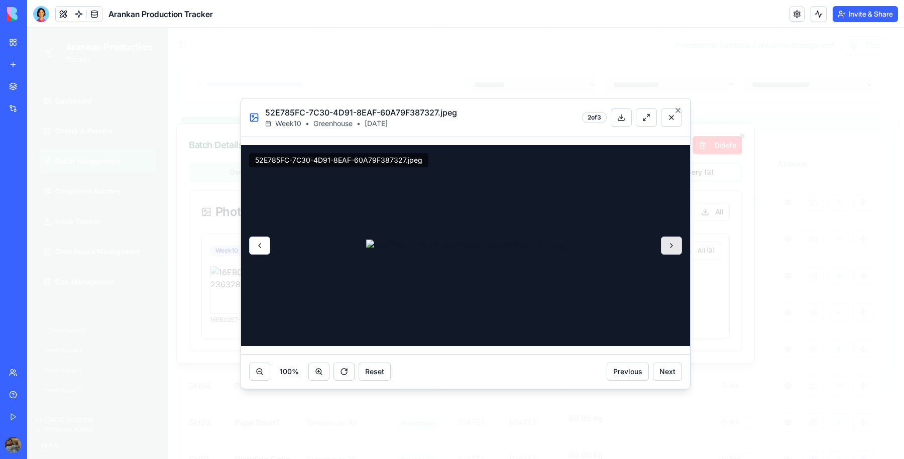
click at [244, 64] on button at bounding box center [259, 246] width 21 height 18
click at [244, 64] on div at bounding box center [465, 245] width 449 height 201
click at [244, 64] on button at bounding box center [671, 118] width 21 height 18
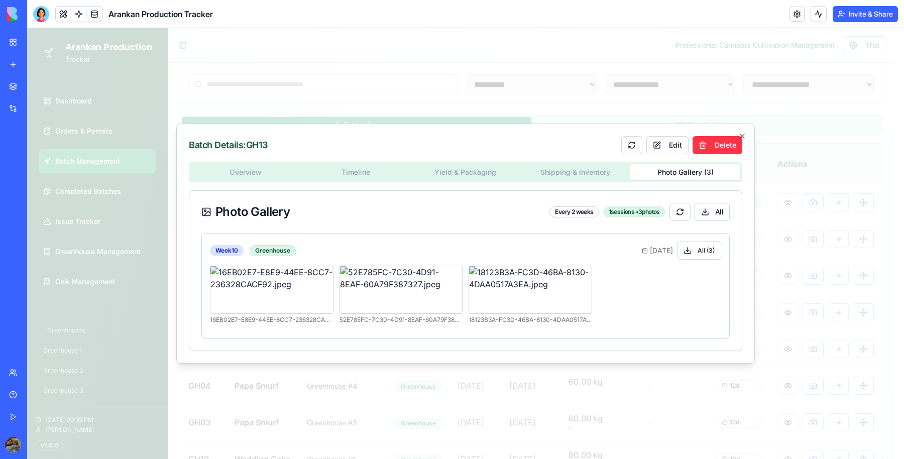
click at [244, 64] on div "Overview Timeline Yield & Packaging Shipping & Inventory Photo Gallery ( 3 ) Ph…" at bounding box center [466, 256] width 554 height 189
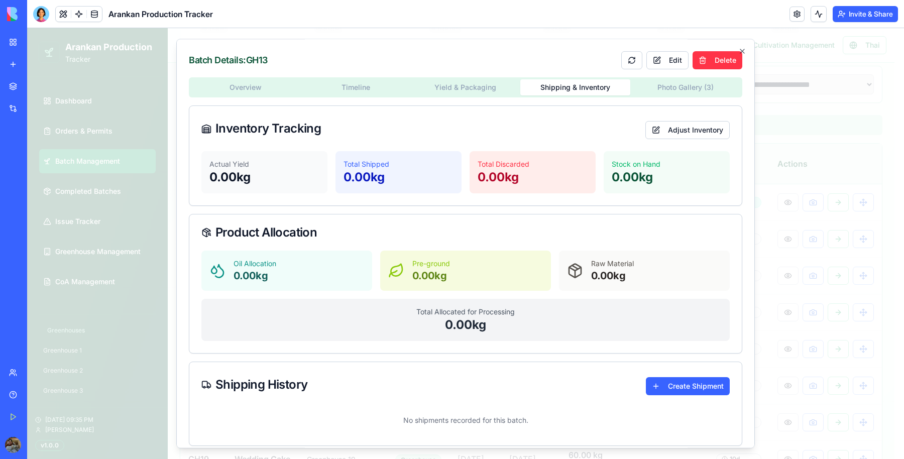
click at [244, 64] on body "**********" at bounding box center [461, 276] width 868 height 900
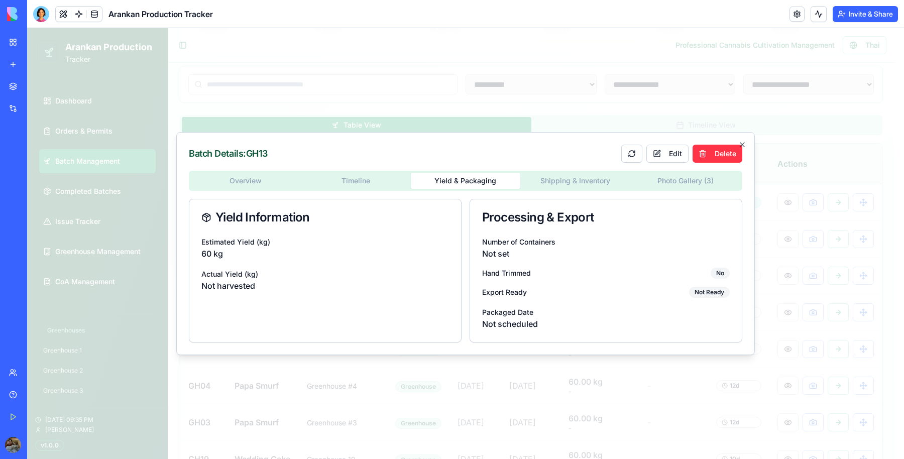
click at [244, 64] on div "Overview Timeline Yield & Packaging Shipping & Inventory Photo Gallery ( 3 ) Yi…" at bounding box center [466, 257] width 554 height 172
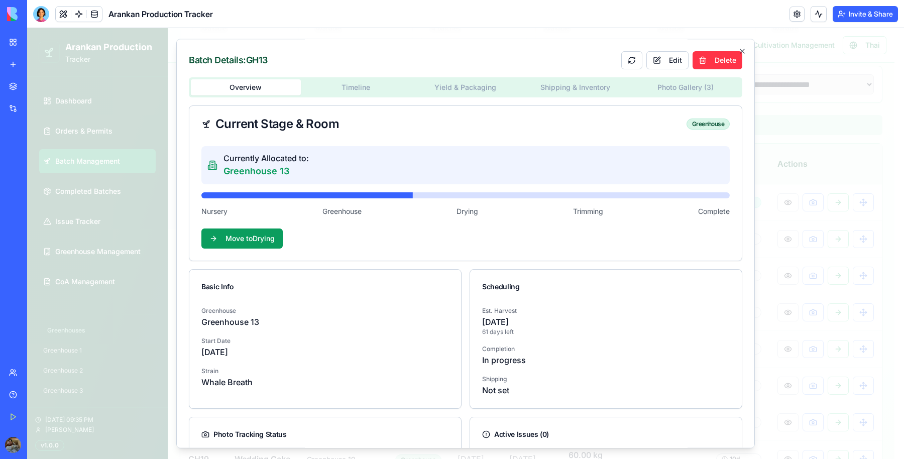
click at [242, 64] on div "Overview Timeline Yield & Packaging Shipping & Inventory Photo Gallery ( 3 ) Cu…" at bounding box center [466, 300] width 554 height 447
click at [244, 48] on icon "button" at bounding box center [743, 51] width 8 height 8
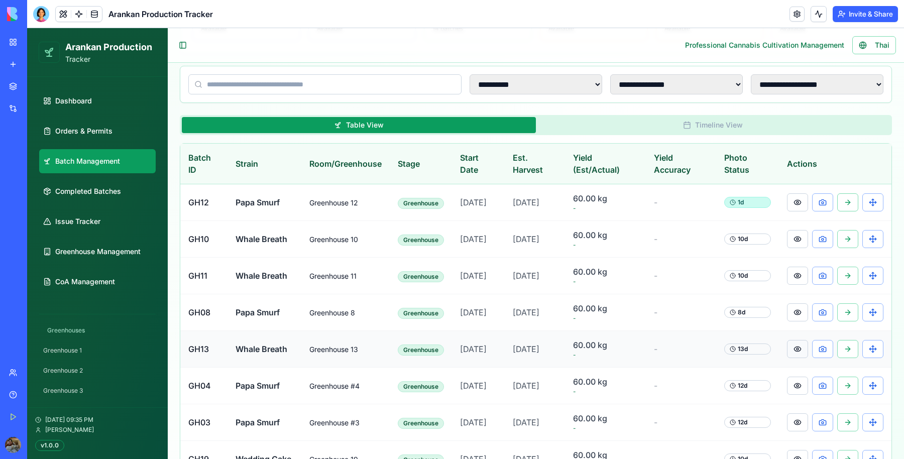
click at [244, 64] on button at bounding box center [797, 349] width 21 height 18
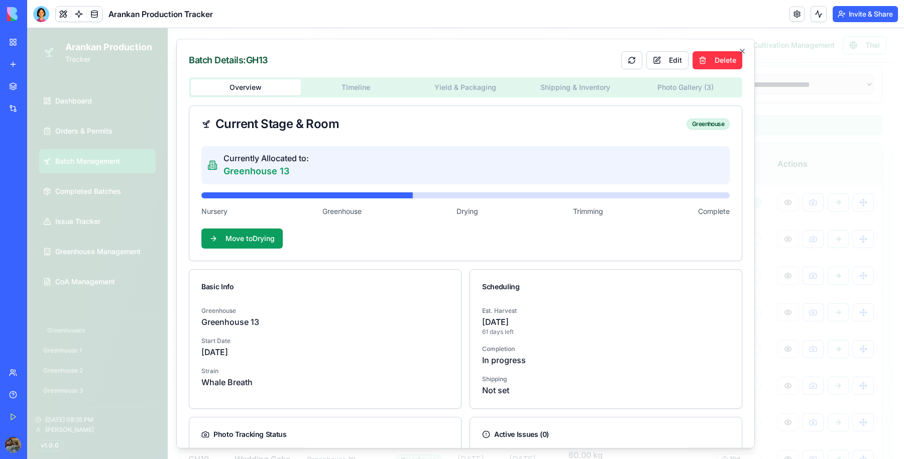
click at [244, 64] on body "**********" at bounding box center [461, 276] width 868 height 900
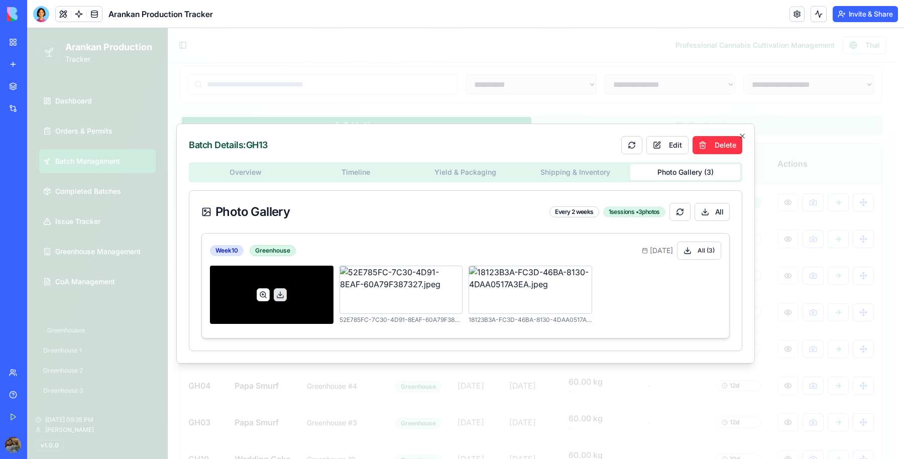
click at [244, 64] on button at bounding box center [263, 294] width 13 height 13
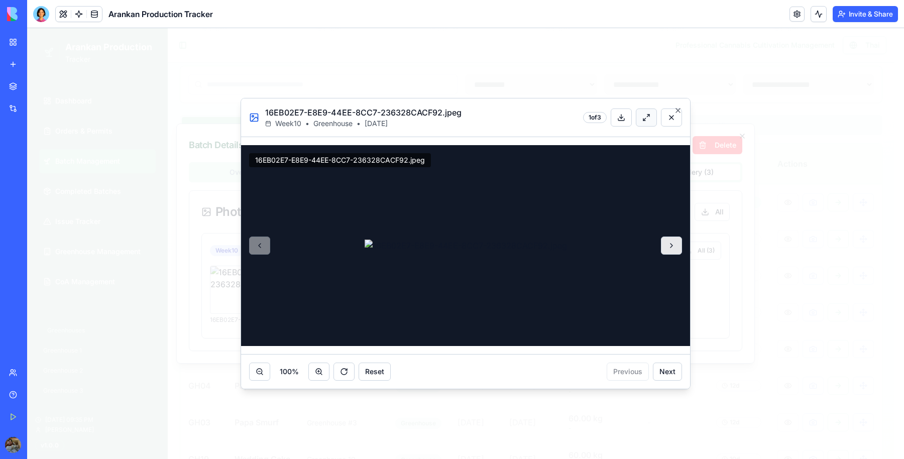
click at [244, 64] on button at bounding box center [646, 118] width 21 height 18
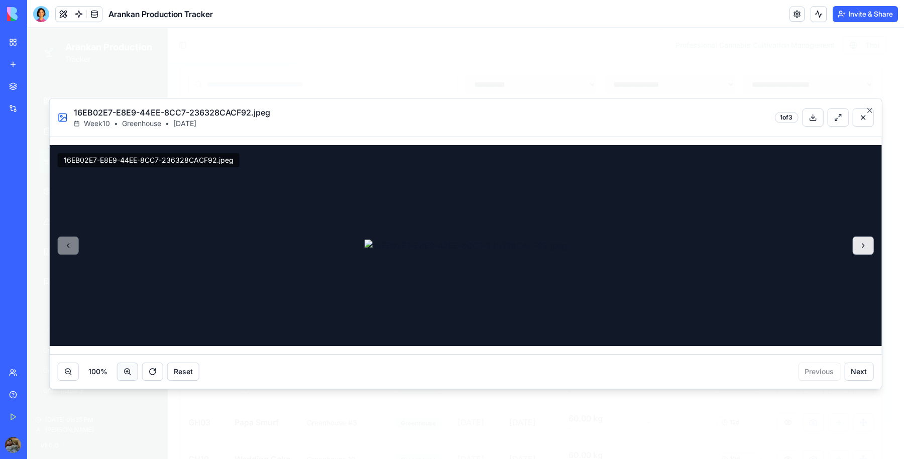
click at [124, 64] on button at bounding box center [127, 372] width 21 height 18
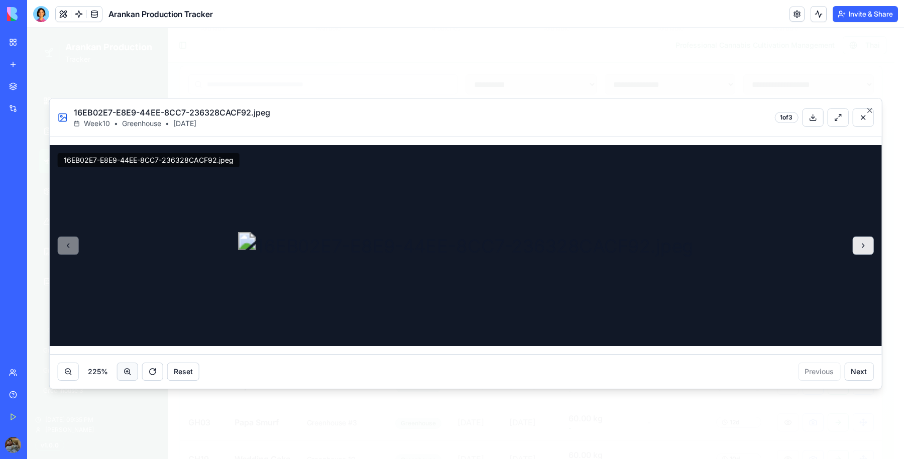
click at [124, 64] on button at bounding box center [127, 372] width 21 height 18
click at [68, 64] on button at bounding box center [68, 372] width 21 height 18
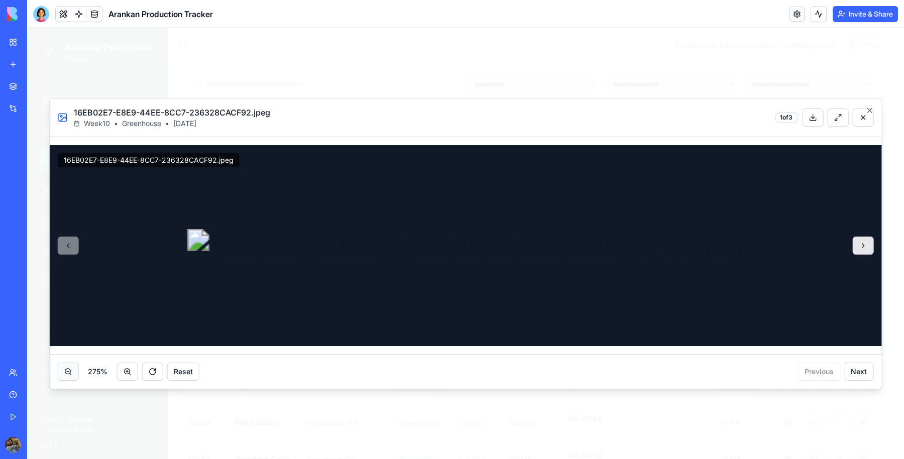
click at [68, 64] on button at bounding box center [68, 372] width 21 height 18
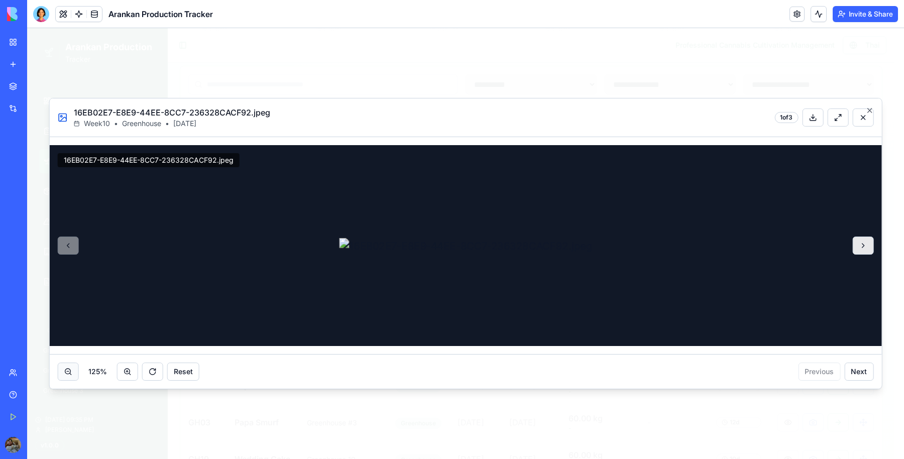
click at [68, 64] on button at bounding box center [68, 372] width 21 height 18
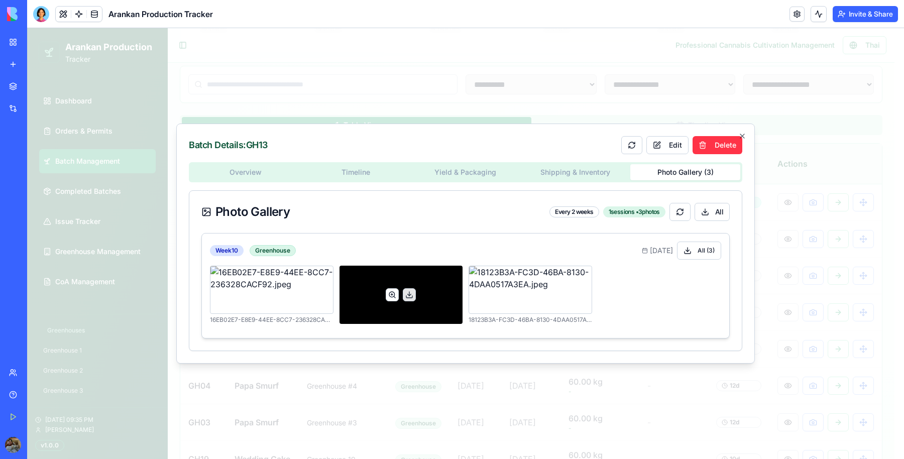
click at [244, 64] on button at bounding box center [392, 294] width 13 height 13
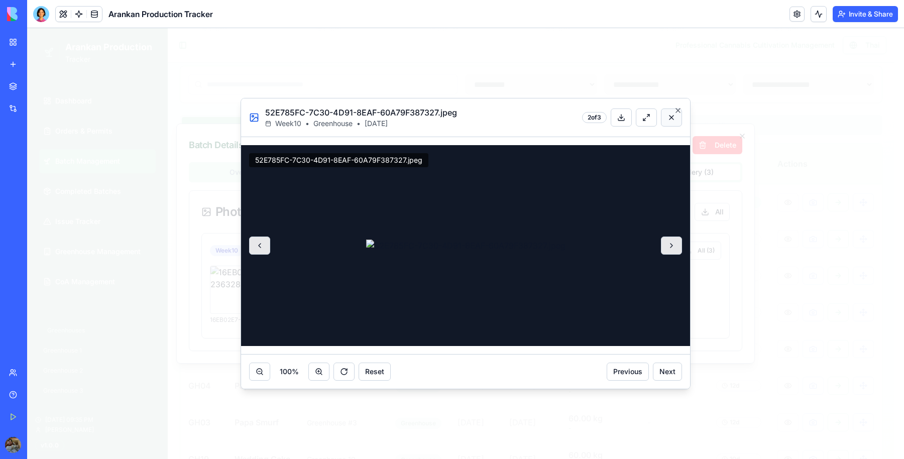
click at [244, 64] on button at bounding box center [671, 118] width 21 height 18
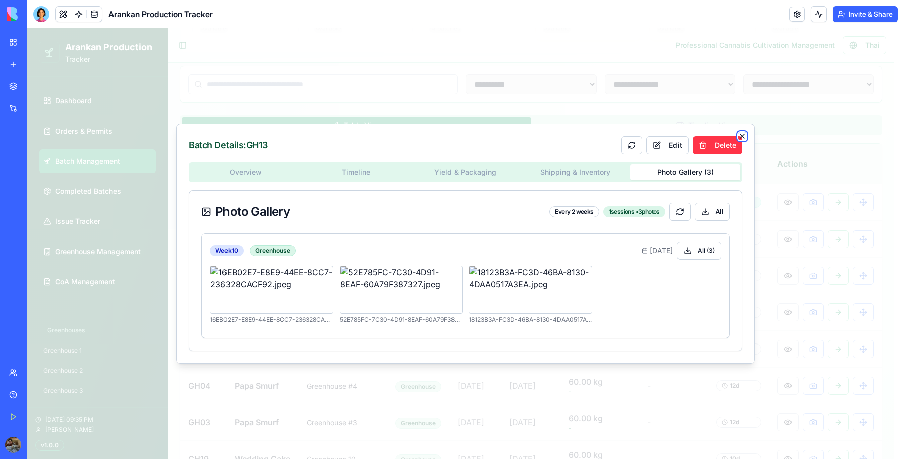
click at [244, 64] on icon "button" at bounding box center [743, 136] width 8 height 8
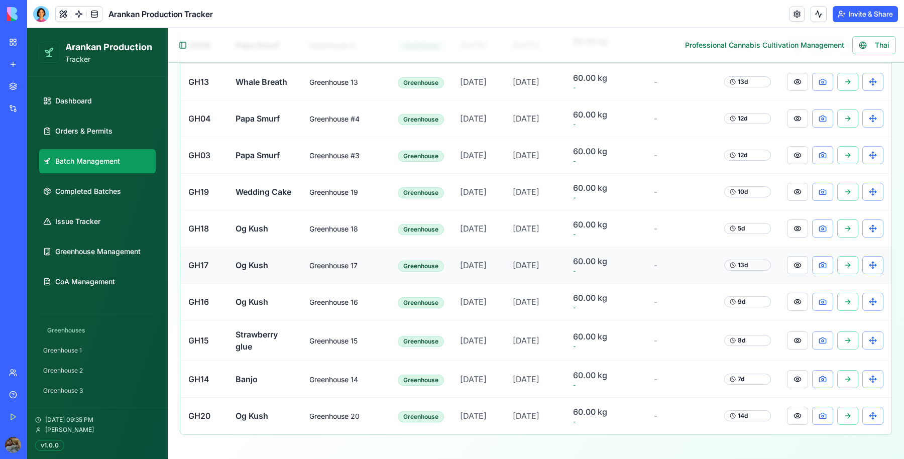
scroll to position [516, 0]
click at [244, 64] on button at bounding box center [797, 341] width 21 height 18
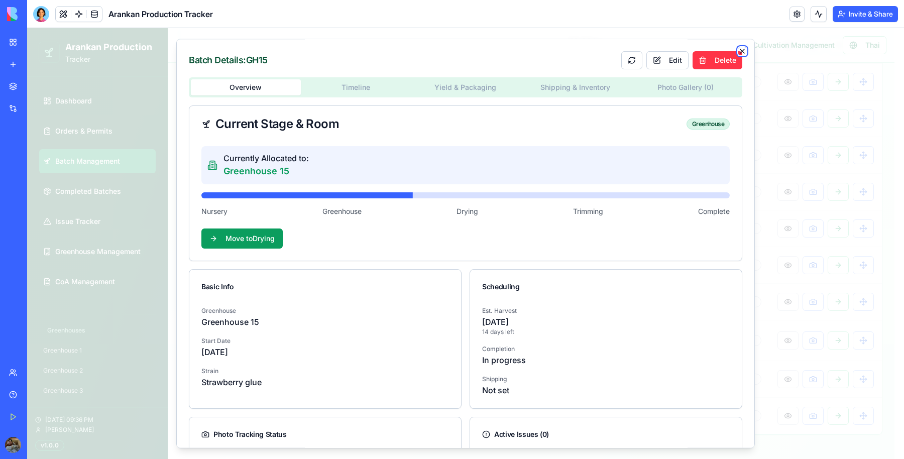
click at [244, 53] on icon "button" at bounding box center [743, 51] width 8 height 8
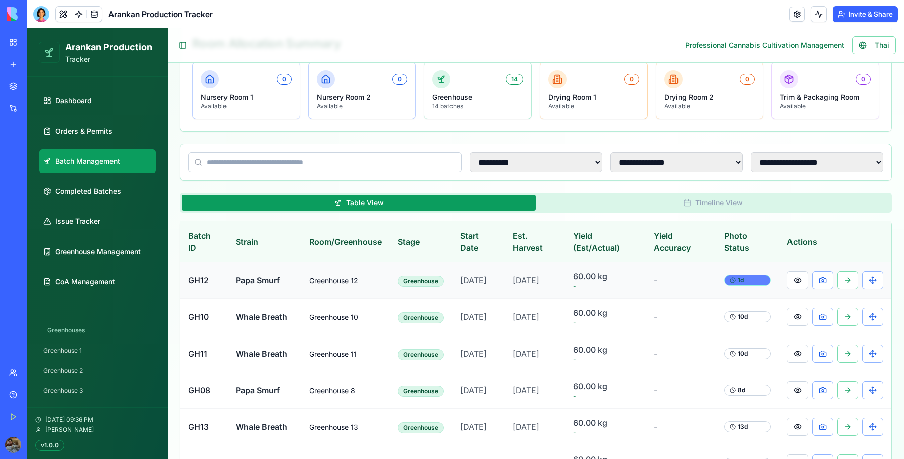
scroll to position [139, 0]
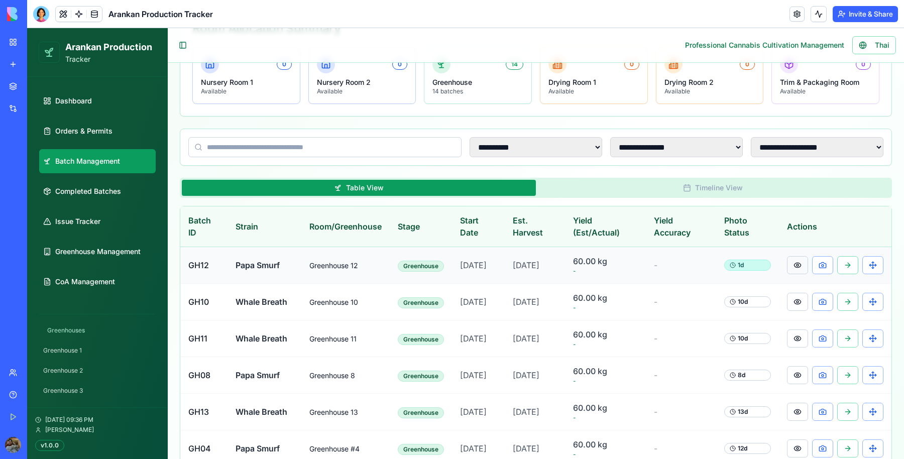
click at [244, 64] on button at bounding box center [797, 265] width 21 height 18
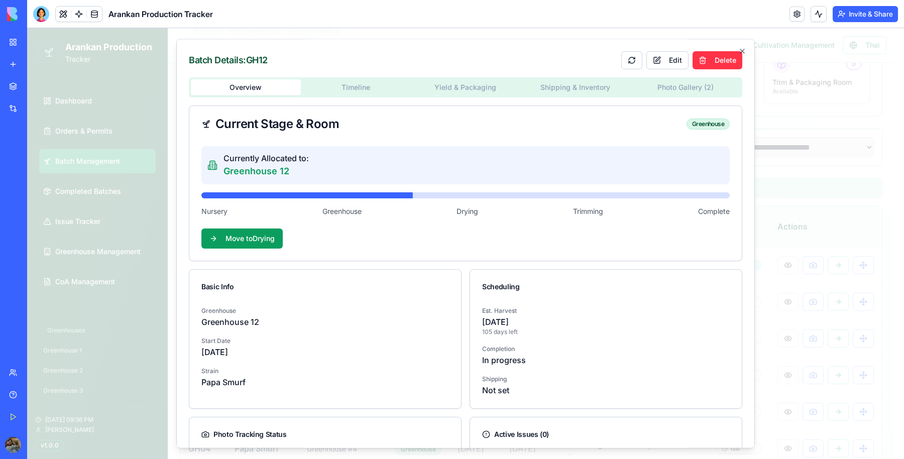
click at [244, 64] on body "**********" at bounding box center [461, 339] width 868 height 900
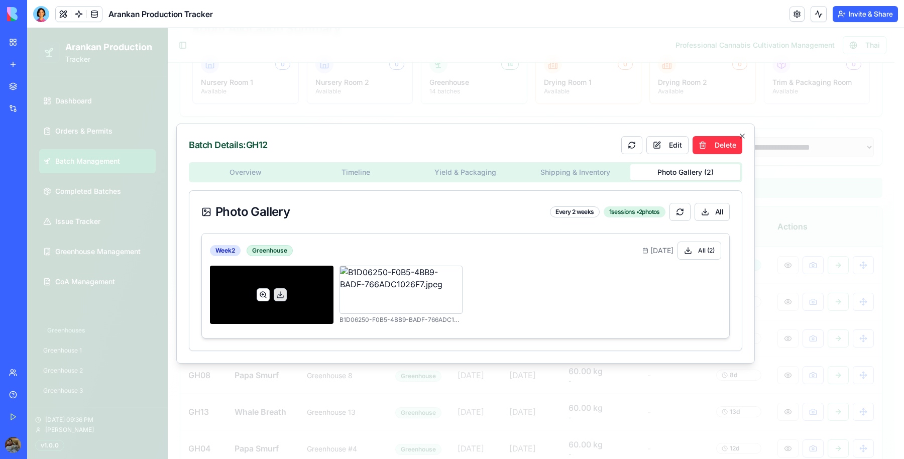
click at [244, 64] on button at bounding box center [263, 294] width 13 height 13
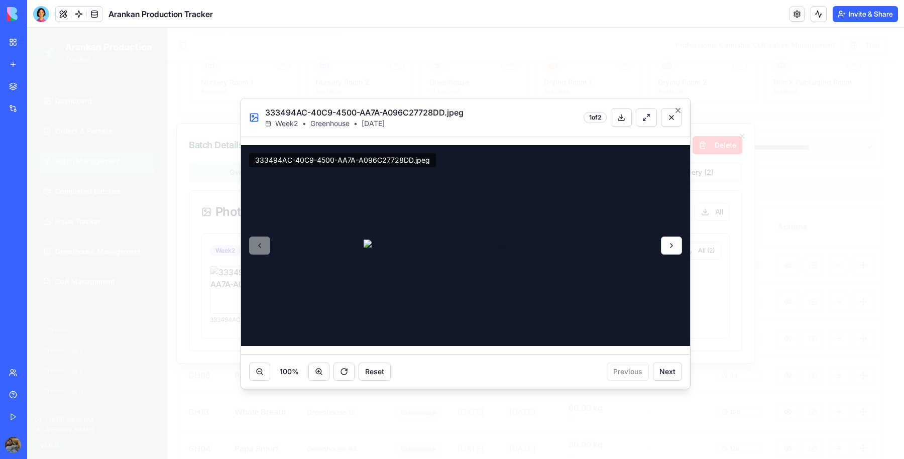
click at [244, 64] on button at bounding box center [671, 246] width 21 height 18
click at [244, 64] on button at bounding box center [319, 372] width 21 height 18
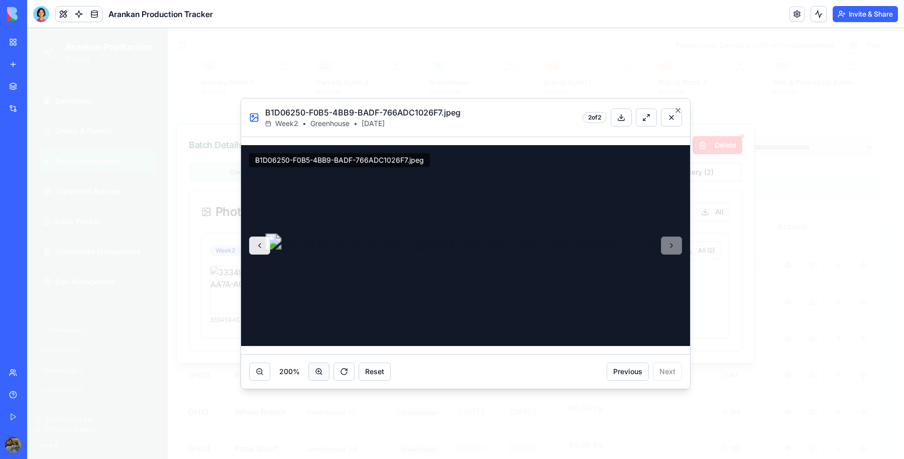
click at [244, 64] on button at bounding box center [319, 372] width 21 height 18
click at [244, 64] on div "300 % Reset" at bounding box center [320, 372] width 142 height 18
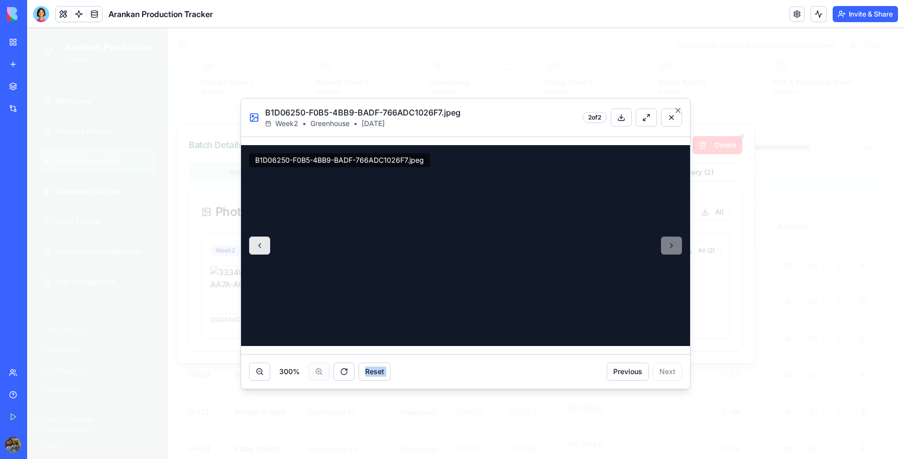
click at [244, 64] on div "300 % Reset" at bounding box center [320, 372] width 142 height 18
click at [244, 64] on button at bounding box center [259, 372] width 21 height 18
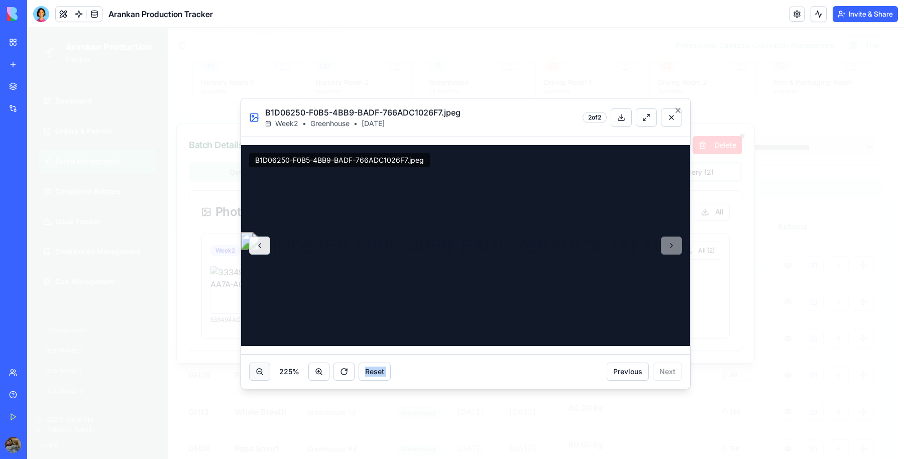
click at [244, 64] on button at bounding box center [259, 372] width 21 height 18
click at [244, 64] on button at bounding box center [259, 246] width 21 height 18
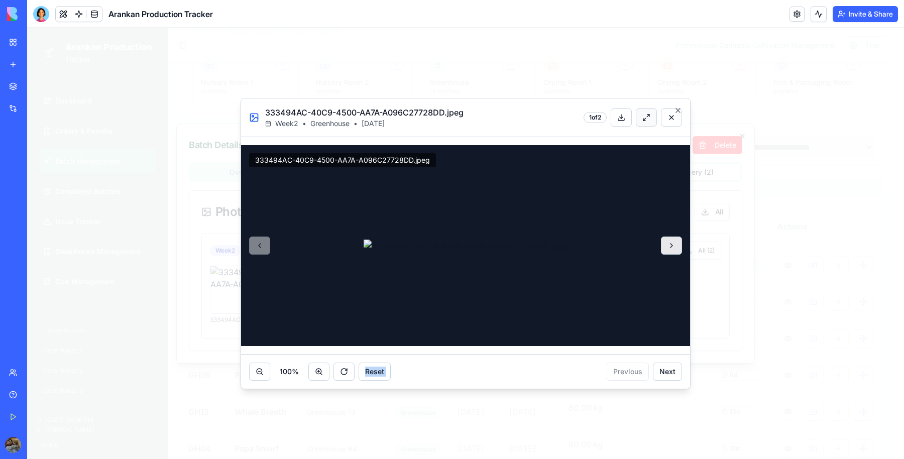
click at [244, 64] on button at bounding box center [646, 118] width 21 height 18
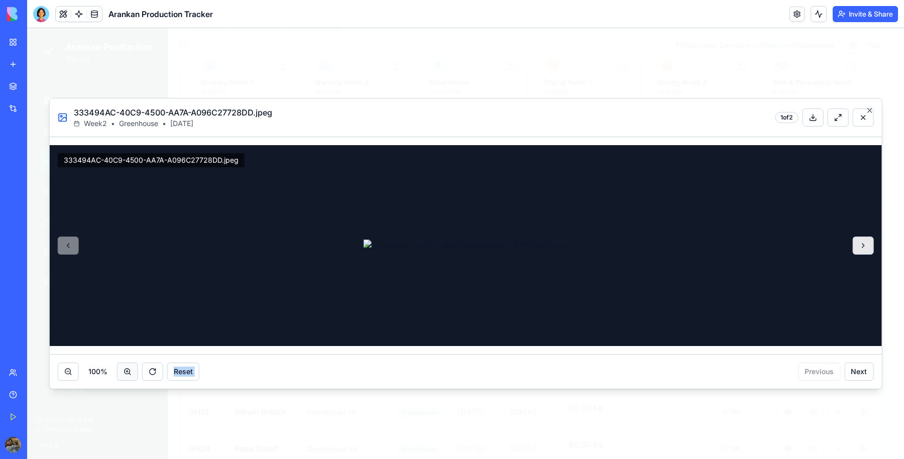
click at [123, 64] on button at bounding box center [127, 372] width 21 height 18
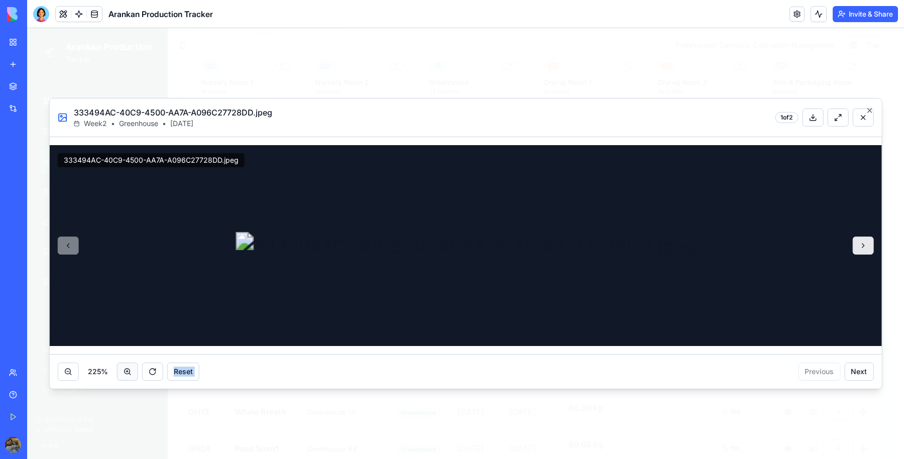
click at [123, 64] on button at bounding box center [127, 372] width 21 height 18
click at [123, 64] on div "300 % Reset" at bounding box center [129, 372] width 142 height 18
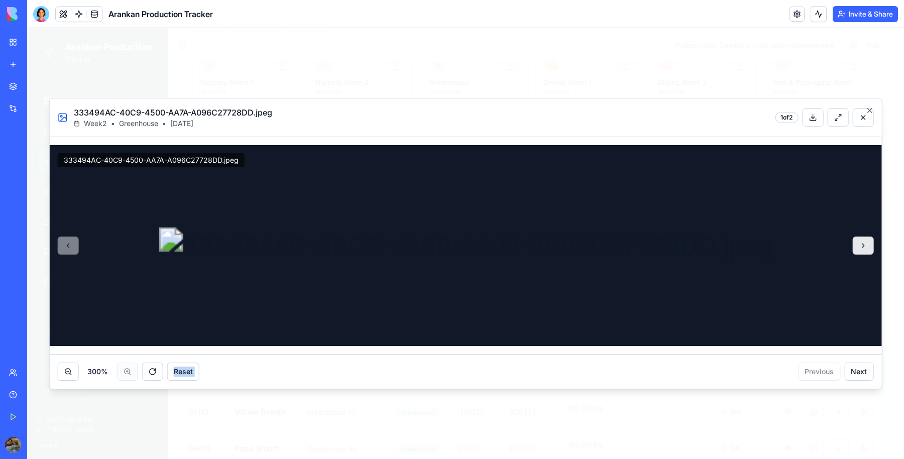
click at [123, 64] on div "300 % Reset" at bounding box center [129, 372] width 142 height 18
click at [59, 64] on button at bounding box center [68, 372] width 21 height 18
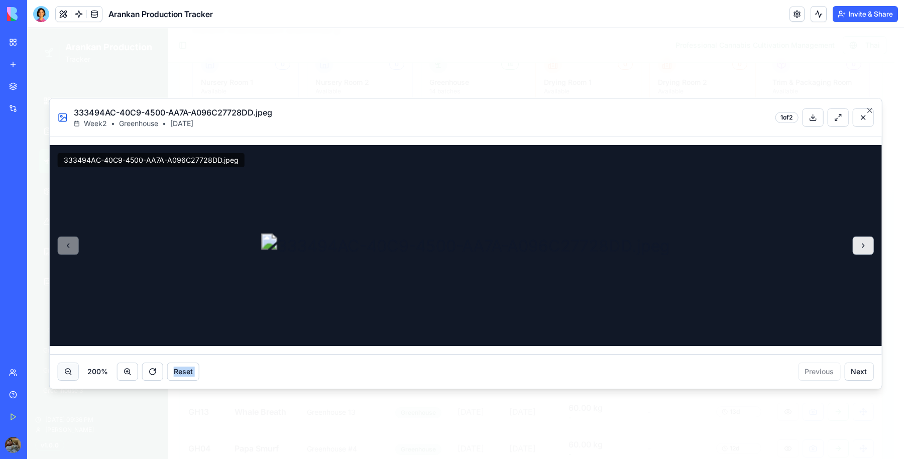
click at [59, 64] on button at bounding box center [68, 372] width 21 height 18
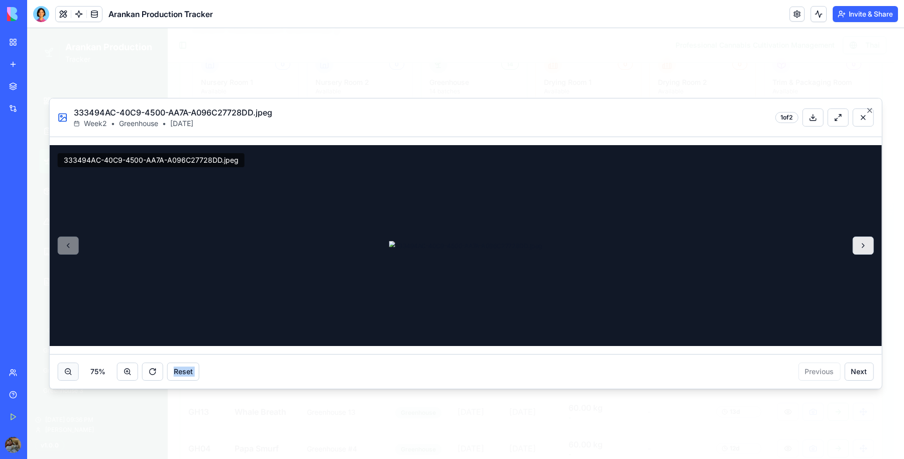
click at [59, 64] on button at bounding box center [68, 372] width 21 height 18
click at [244, 64] on button at bounding box center [863, 118] width 21 height 18
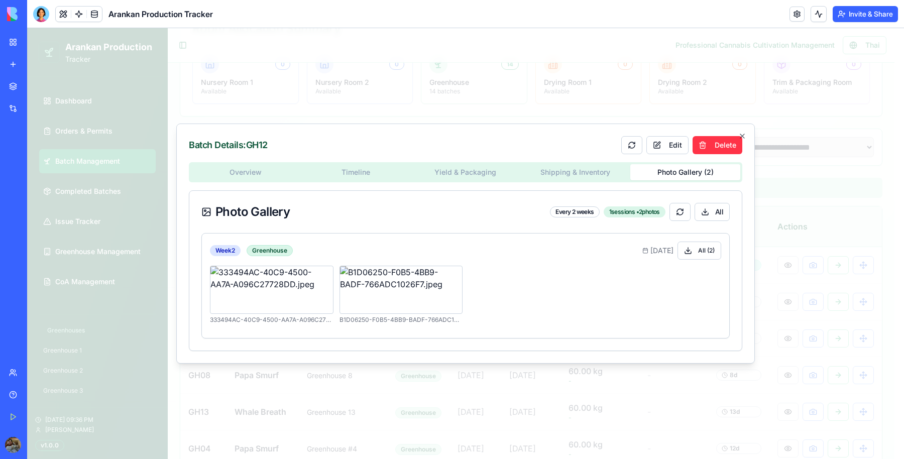
click at [244, 64] on div "Overview Timeline Yield & Packaging Shipping & Inventory Photo Gallery ( 2 ) Ph…" at bounding box center [466, 256] width 554 height 189
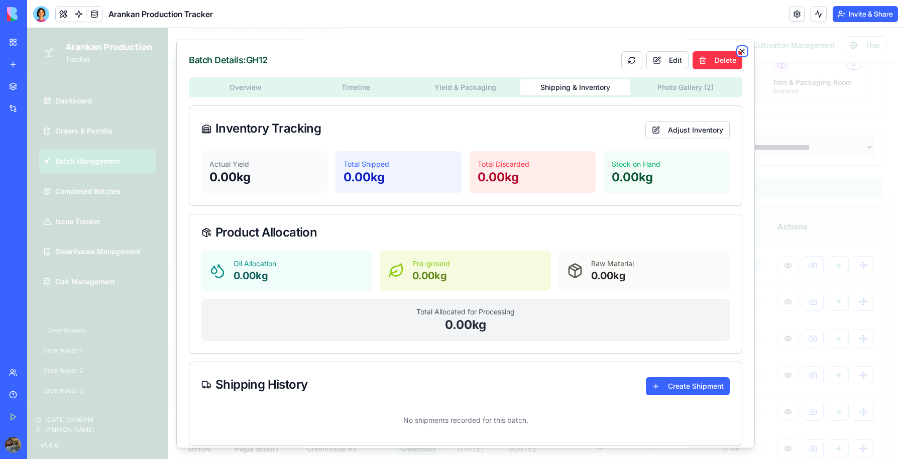
click at [244, 52] on icon "button" at bounding box center [743, 51] width 8 height 8
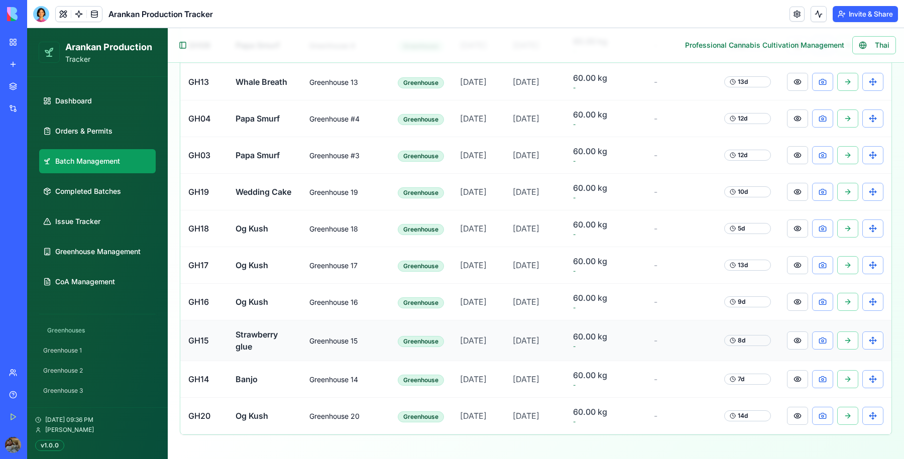
scroll to position [516, 0]
click at [244, 64] on button at bounding box center [797, 379] width 21 height 18
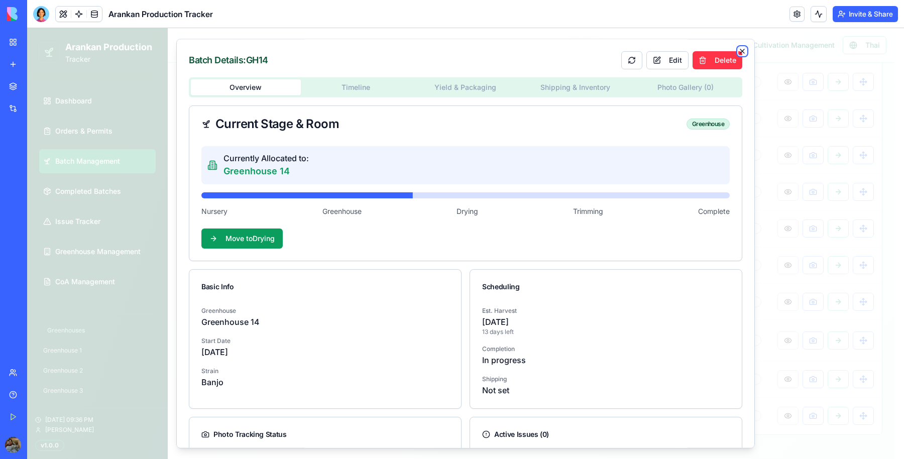
click at [244, 48] on icon "button" at bounding box center [743, 51] width 8 height 8
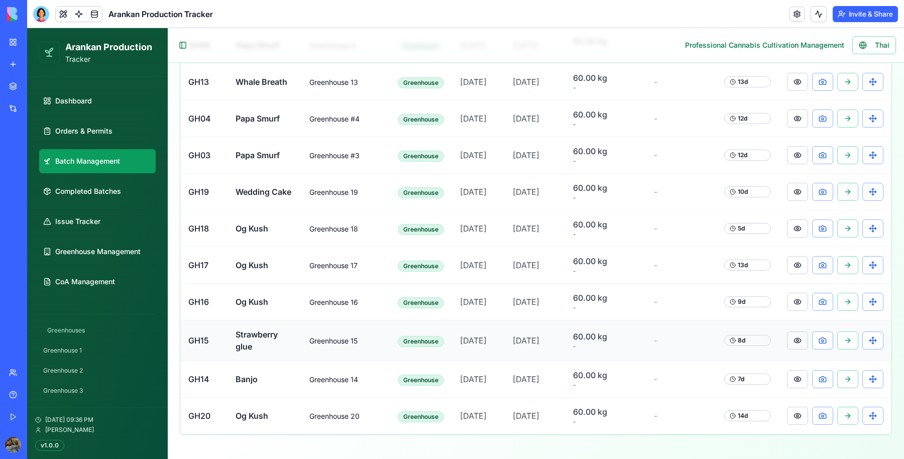
click at [244, 64] on button at bounding box center [797, 341] width 21 height 18
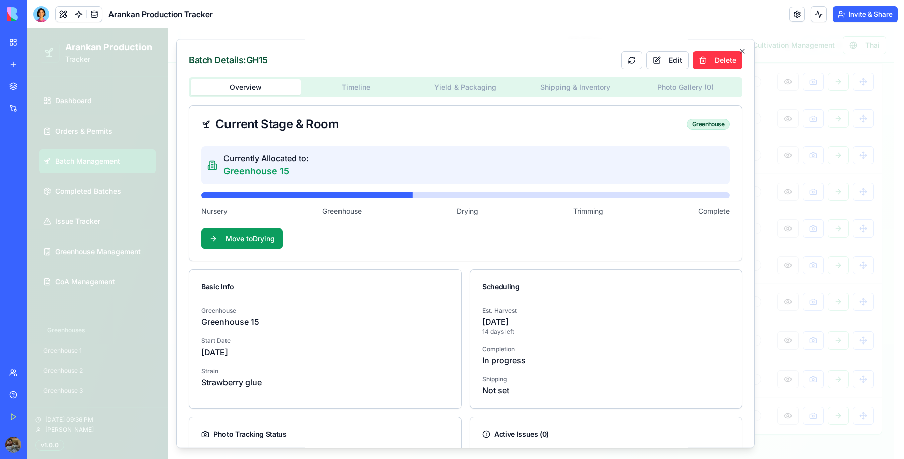
click at [244, 46] on div "Batch Details: GH15 Edit Delete Overview Timeline Yield & Packaging Shipping & …" at bounding box center [465, 244] width 579 height 410
click at [244, 51] on icon "button" at bounding box center [743, 51] width 8 height 8
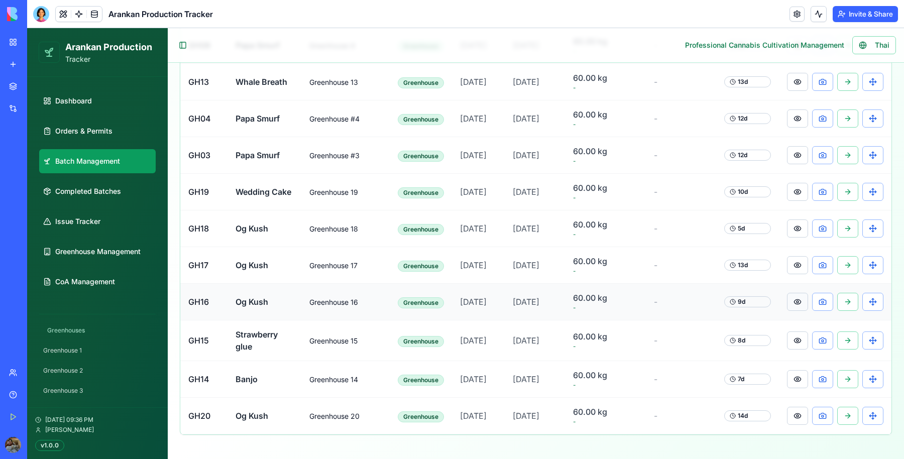
click at [244, 64] on button at bounding box center [797, 302] width 21 height 18
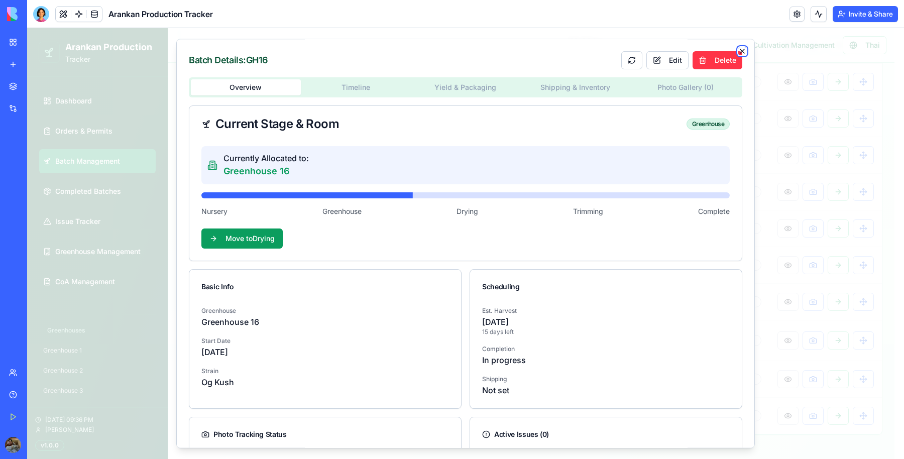
click at [244, 49] on icon "button" at bounding box center [743, 51] width 8 height 8
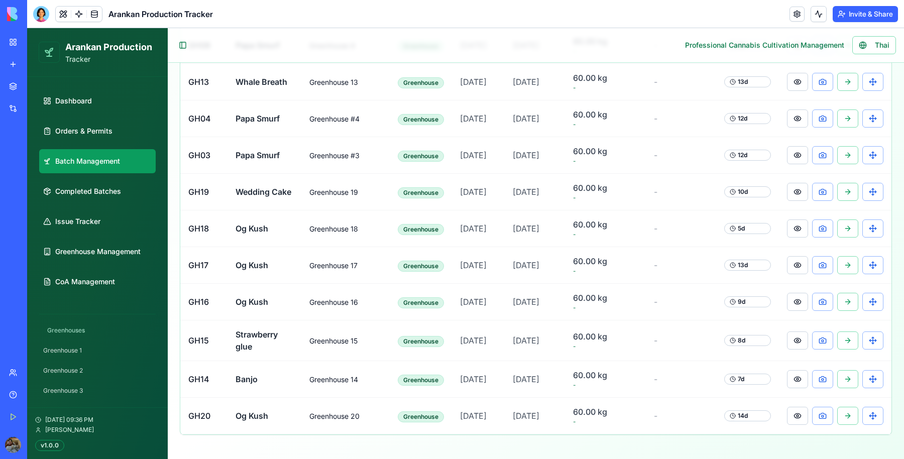
scroll to position [0, 0]
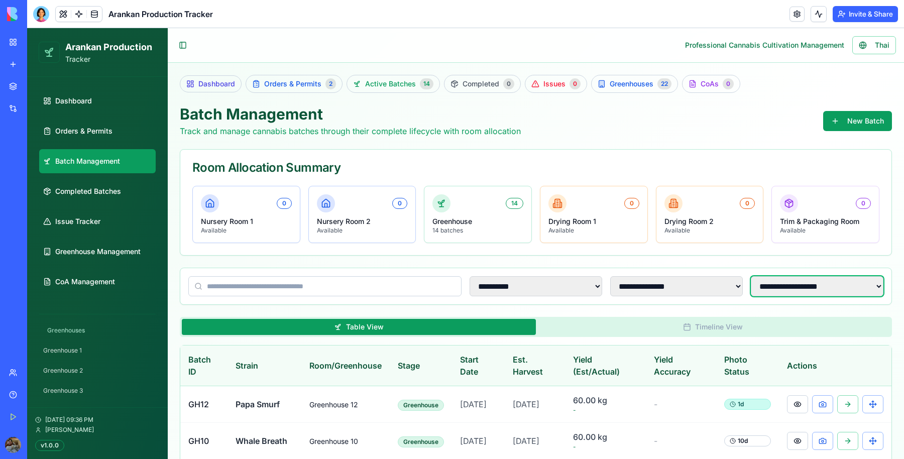
click at [244, 64] on select "**********" at bounding box center [817, 286] width 133 height 20
select select "**********"
click at [244, 64] on select "**********" at bounding box center [817, 286] width 133 height 20
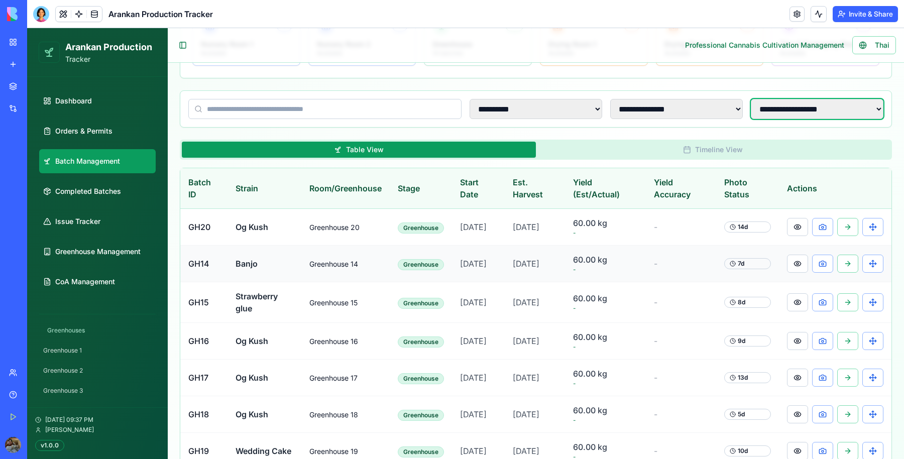
scroll to position [188, 0]
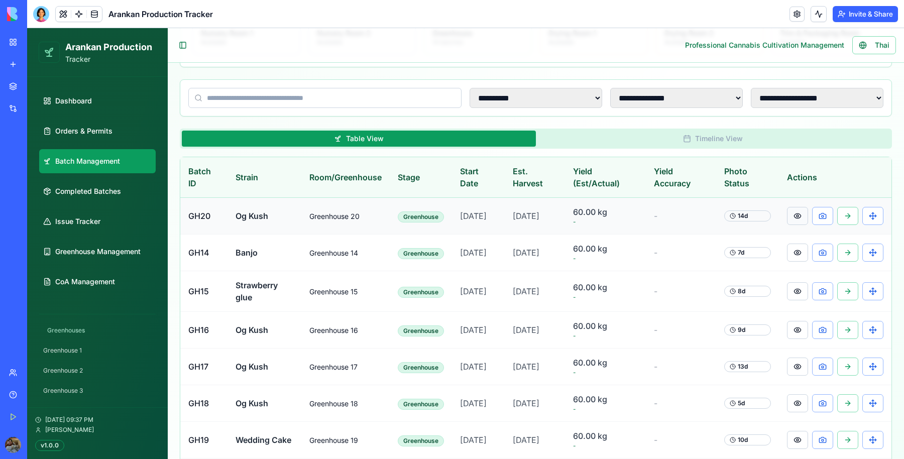
click at [244, 64] on button at bounding box center [797, 216] width 21 height 18
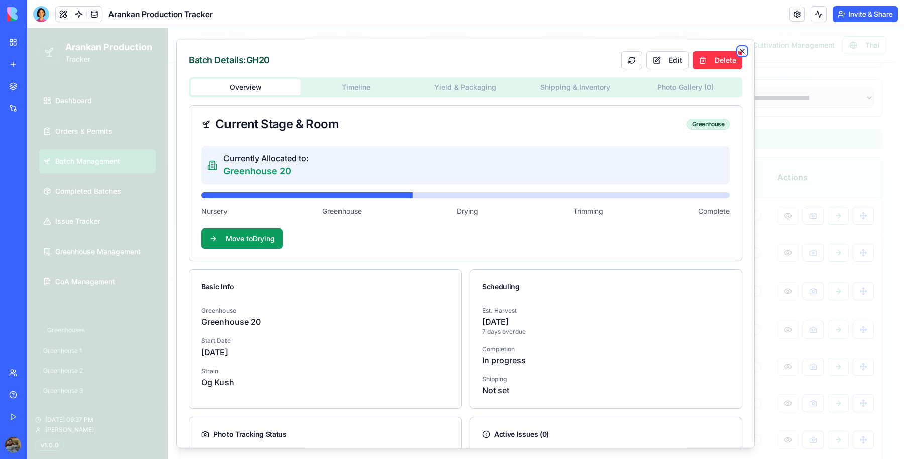
click at [244, 52] on icon "button" at bounding box center [743, 51] width 8 height 8
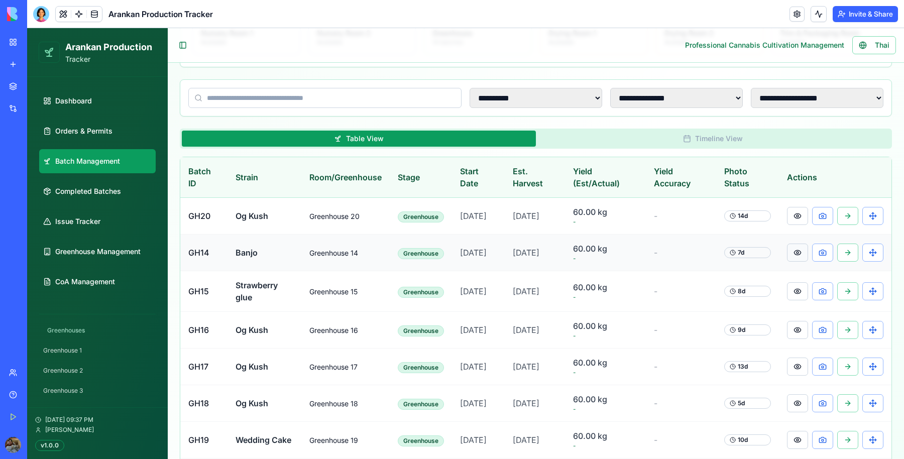
click at [244, 64] on button at bounding box center [797, 253] width 21 height 18
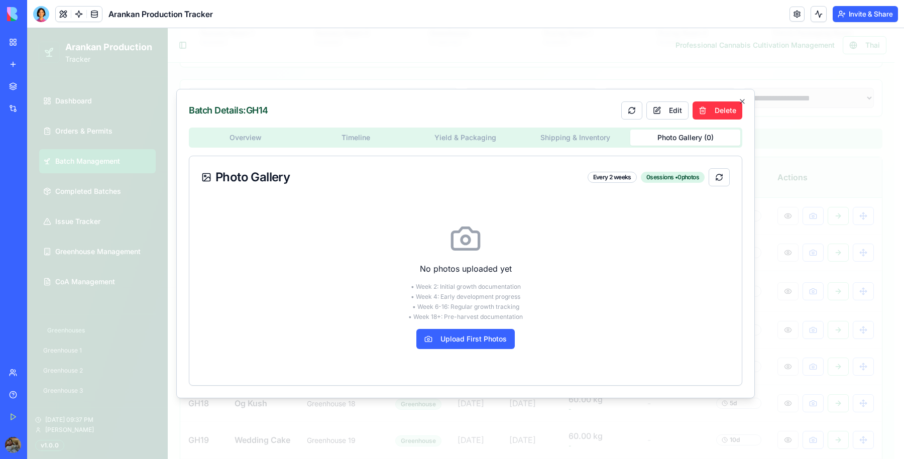
click at [244, 64] on div "Batch Details: GH14 Edit Delete Overview Timeline Yield & Packaging Shipping & …" at bounding box center [465, 244] width 579 height 310
click at [244, 64] on div "Overview Timeline Yield & Packaging Shipping & Inventory Photo Gallery ( 0 ) Ph…" at bounding box center [466, 257] width 554 height 258
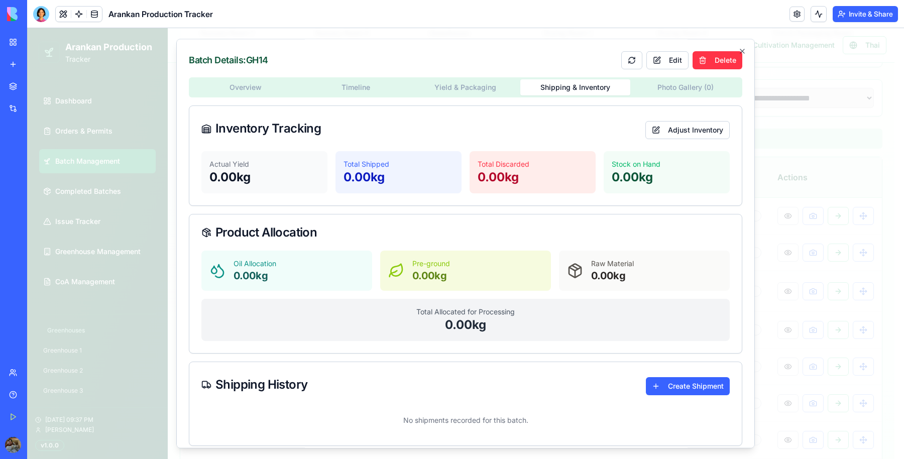
click at [244, 64] on div "Batch Details: GH14 Edit Delete Overview Timeline Yield & Packaging Shipping & …" at bounding box center [465, 244] width 579 height 410
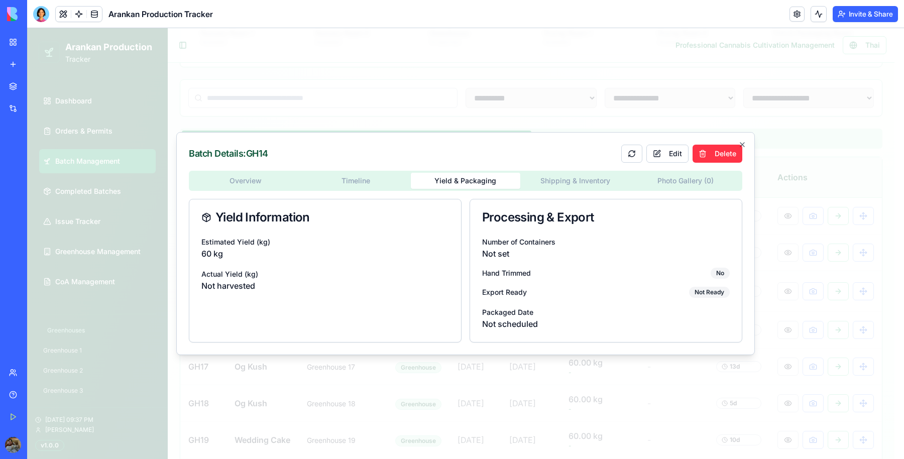
click at [244, 64] on body "**********" at bounding box center [461, 290] width 868 height 900
click at [244, 64] on icon "button" at bounding box center [743, 145] width 8 height 8
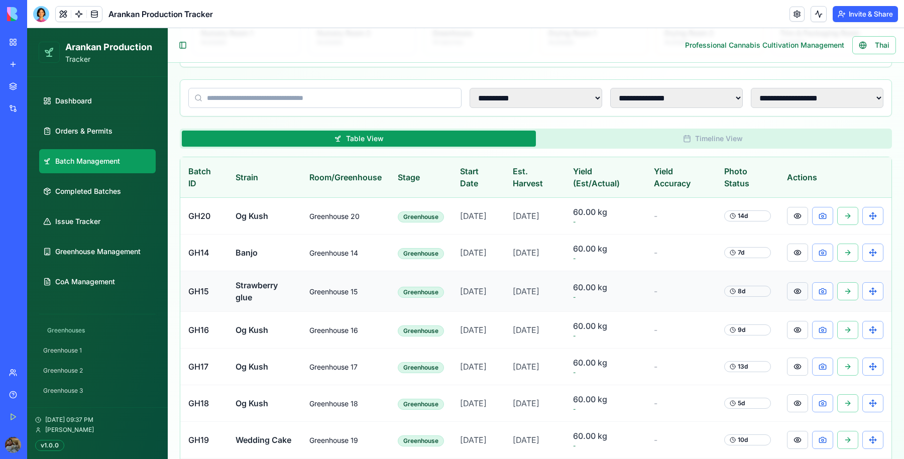
click at [244, 64] on button at bounding box center [797, 291] width 21 height 18
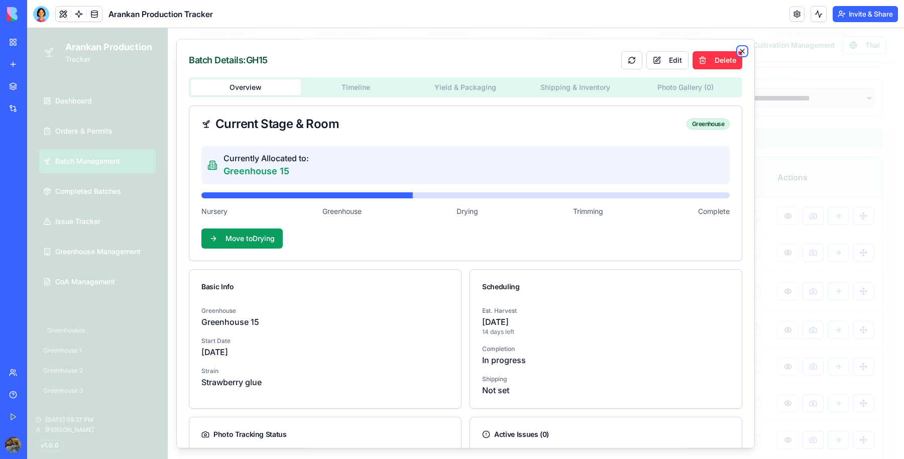
click at [244, 53] on icon "button" at bounding box center [743, 51] width 8 height 8
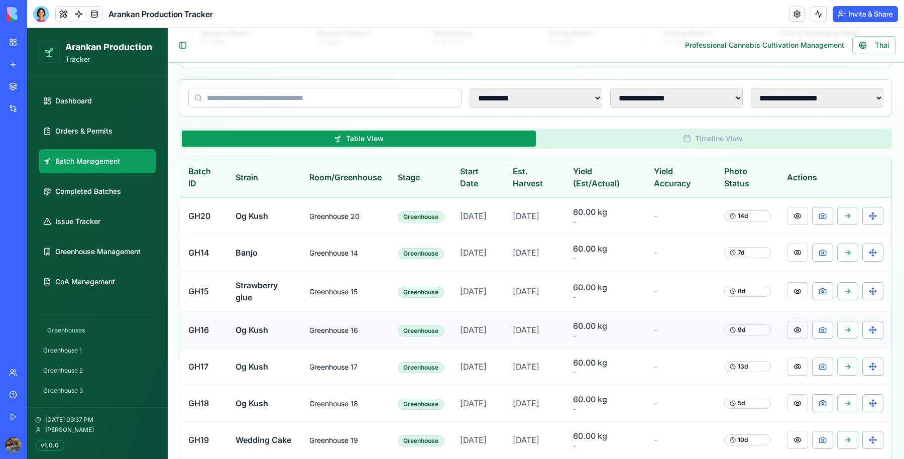
click at [244, 64] on button at bounding box center [797, 330] width 21 height 18
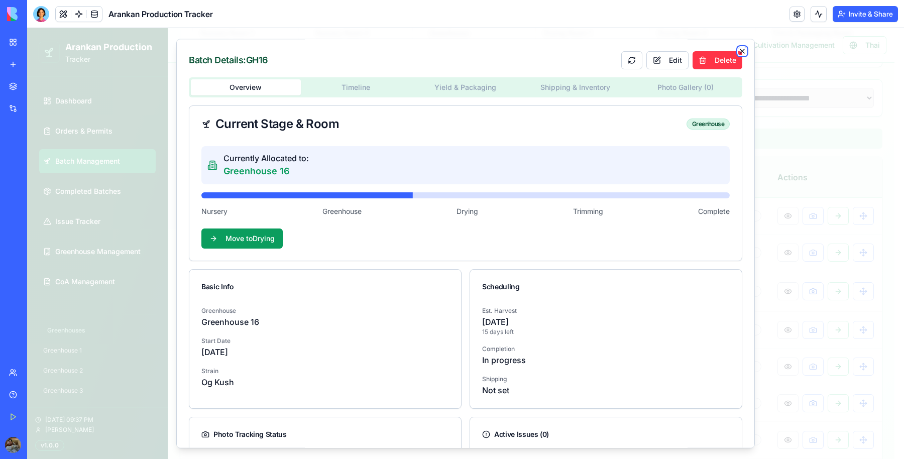
click at [244, 53] on icon "button" at bounding box center [743, 51] width 8 height 8
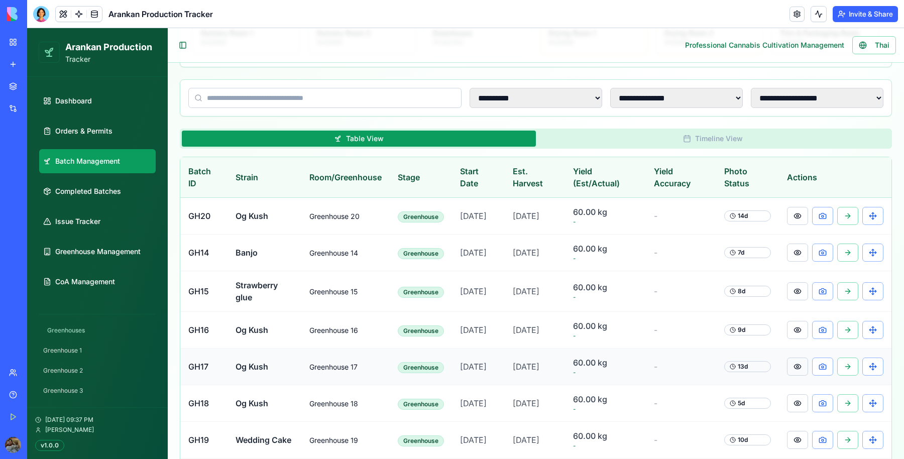
click at [244, 64] on button at bounding box center [797, 367] width 21 height 18
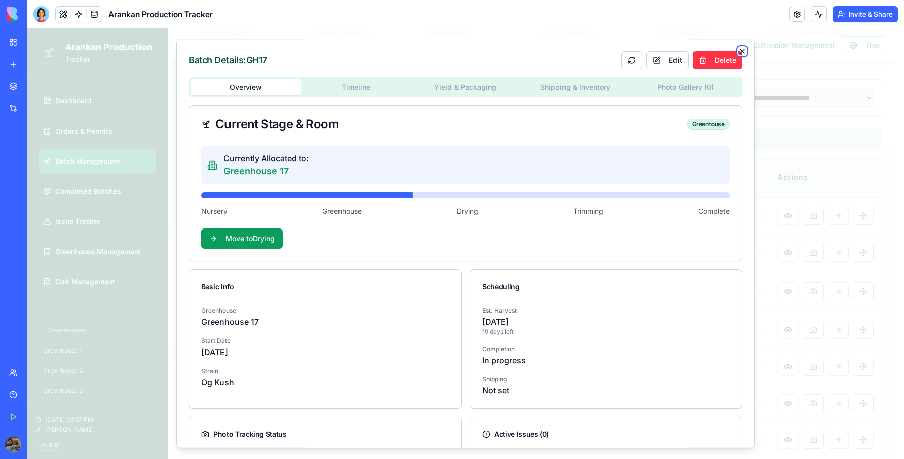
click at [244, 49] on icon "button" at bounding box center [743, 51] width 8 height 8
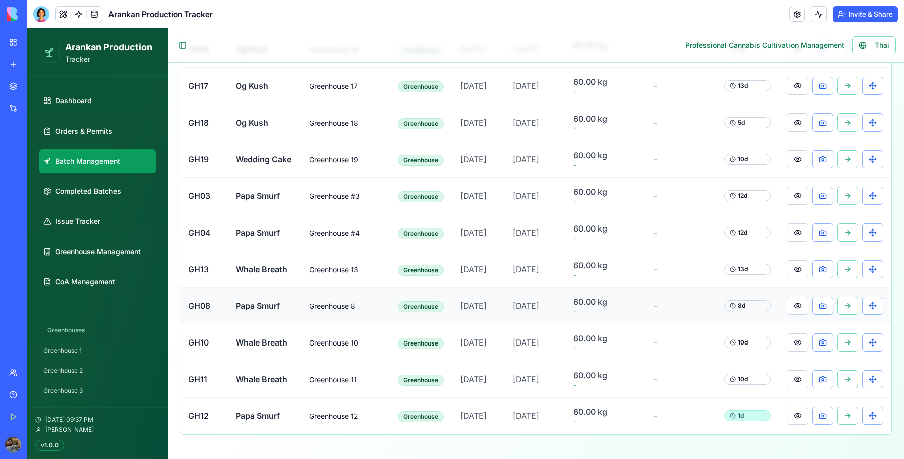
scroll to position [516, 0]
click at [244, 64] on button at bounding box center [797, 343] width 21 height 18
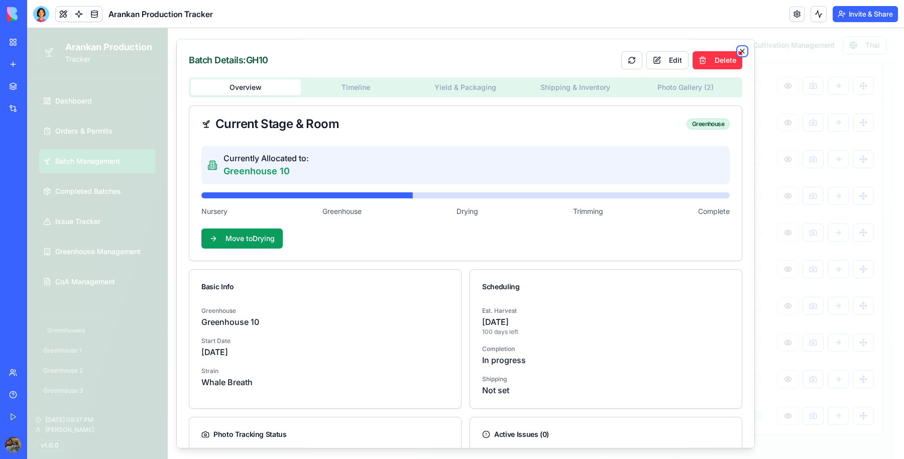
click at [244, 51] on icon "button" at bounding box center [743, 51] width 8 height 8
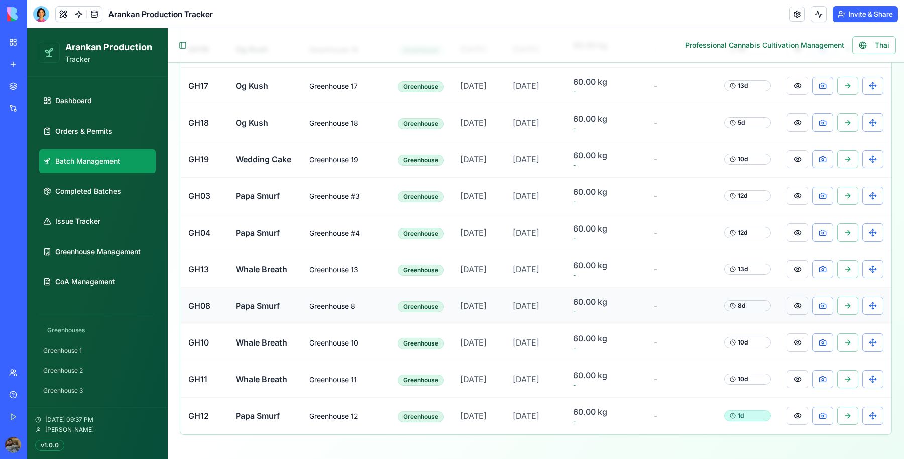
click at [244, 64] on button at bounding box center [797, 306] width 21 height 18
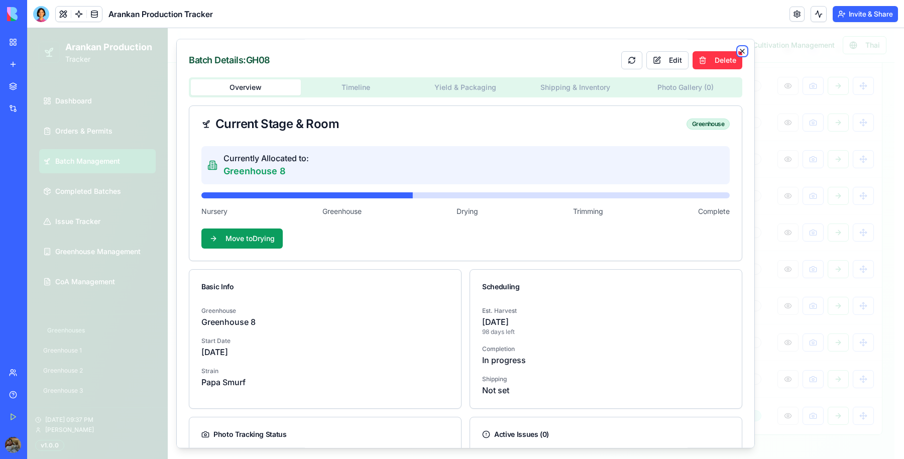
click at [244, 49] on icon "button" at bounding box center [743, 51] width 8 height 8
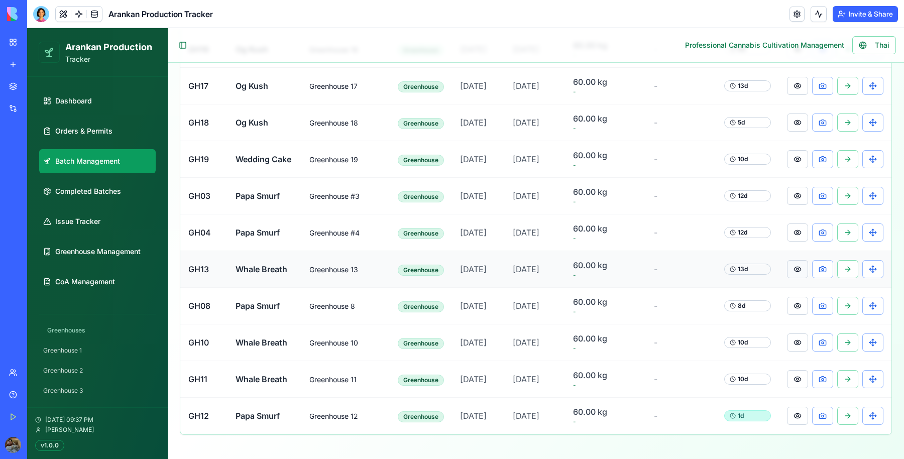
click at [244, 64] on button at bounding box center [797, 269] width 21 height 18
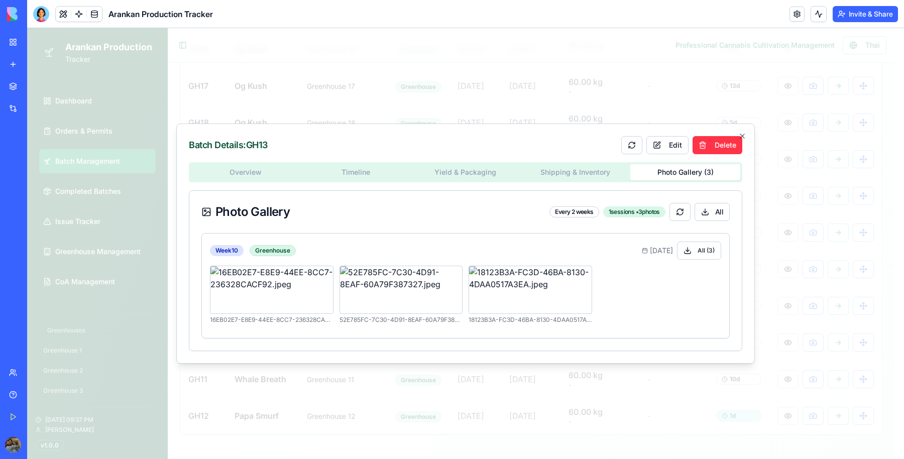
click at [244, 64] on body "**********" at bounding box center [461, 9] width 868 height 900
click at [244, 64] on icon "button" at bounding box center [743, 136] width 8 height 8
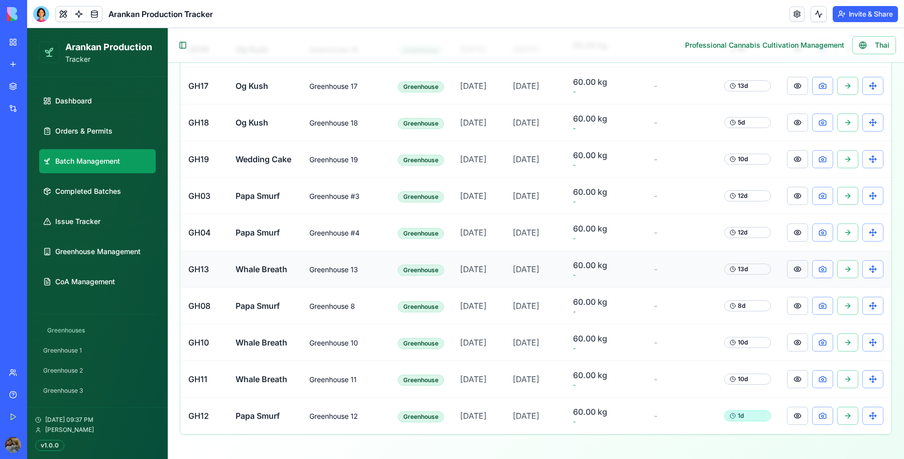
click at [244, 64] on button at bounding box center [797, 269] width 21 height 18
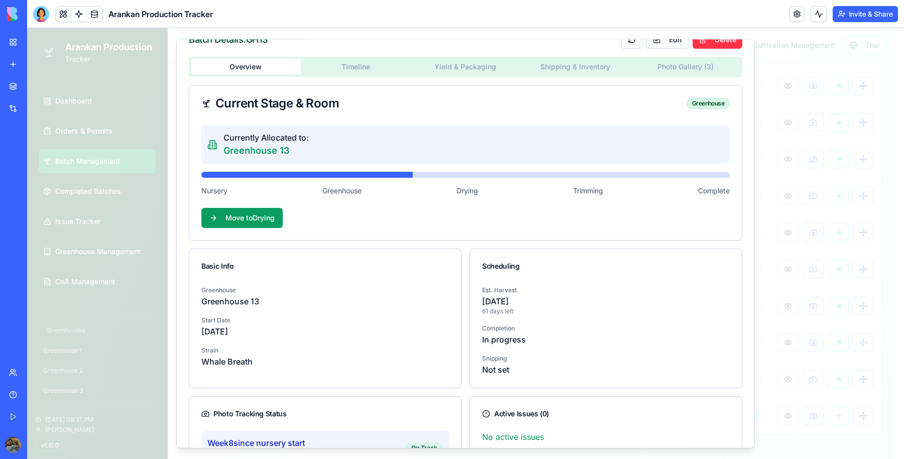
scroll to position [0, 0]
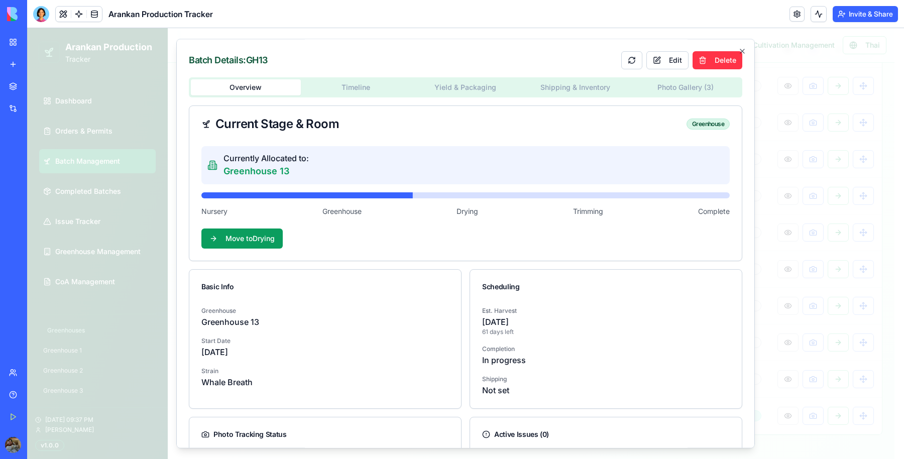
click at [244, 64] on body "**********" at bounding box center [461, 9] width 868 height 900
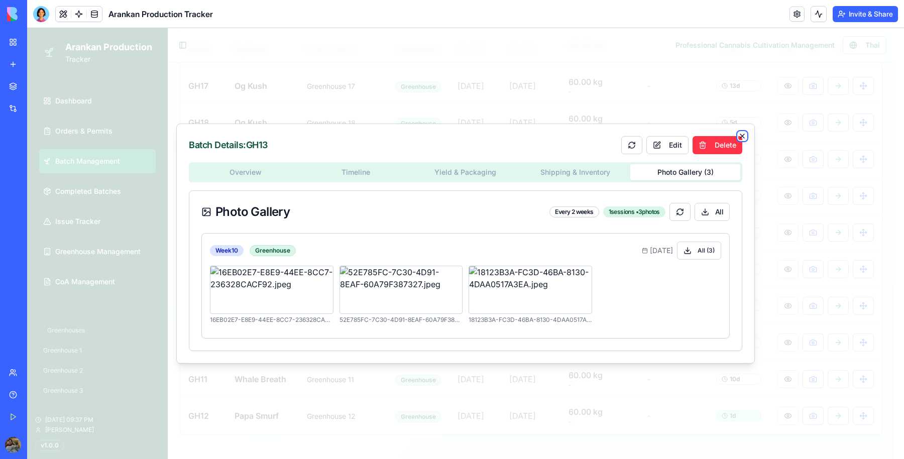
click at [244, 64] on icon "button" at bounding box center [743, 136] width 8 height 8
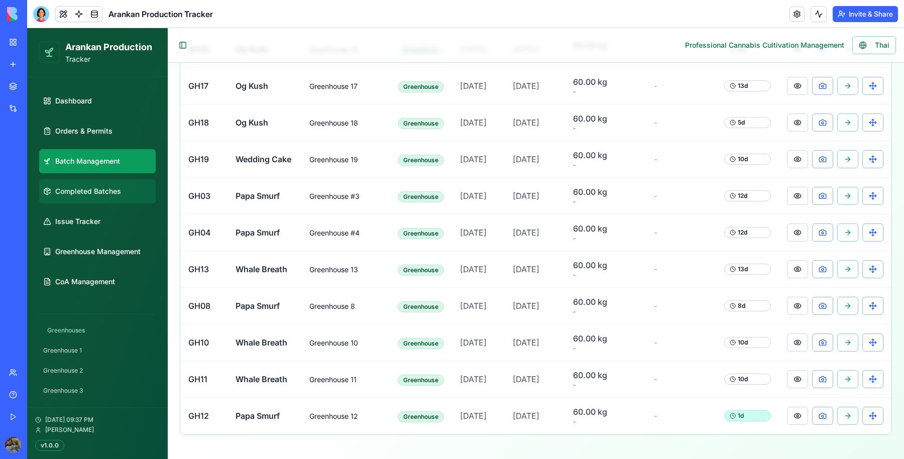
click at [82, 64] on link "Completed Batches" at bounding box center [97, 191] width 117 height 24
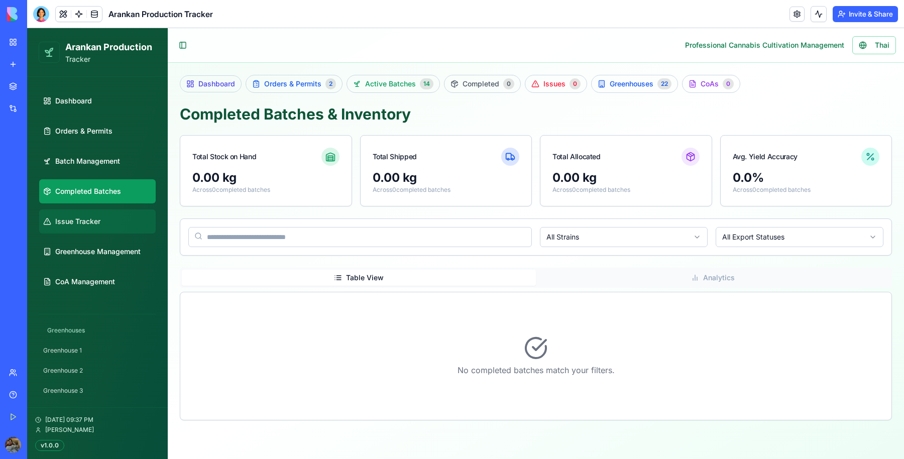
click at [86, 64] on span "Issue Tracker" at bounding box center [77, 222] width 45 height 10
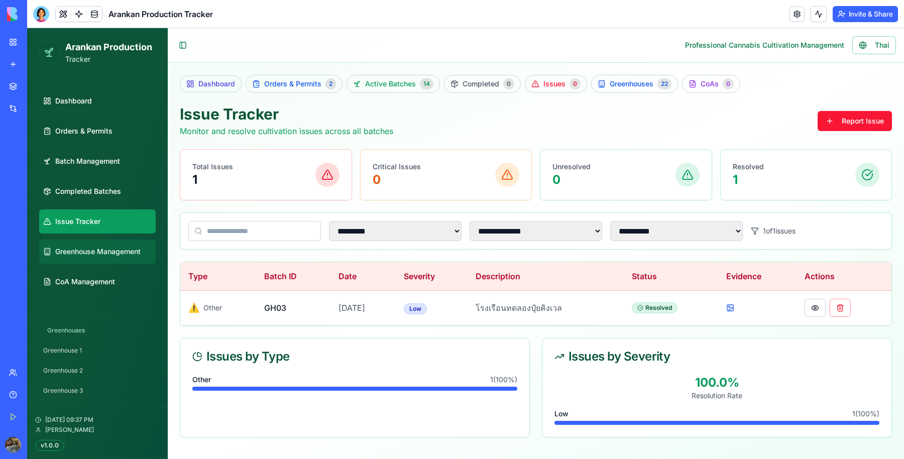
click at [85, 64] on span "Greenhouse Management" at bounding box center [97, 252] width 85 height 10
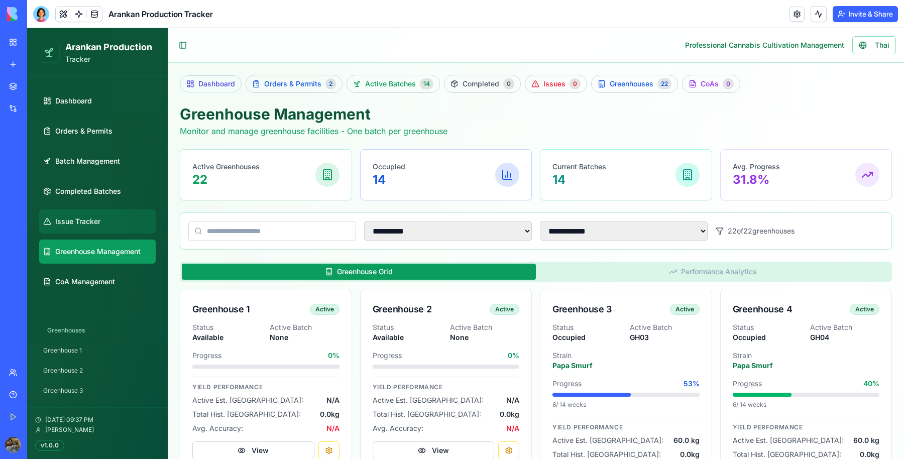
click at [94, 64] on span "Issue Tracker" at bounding box center [77, 222] width 45 height 10
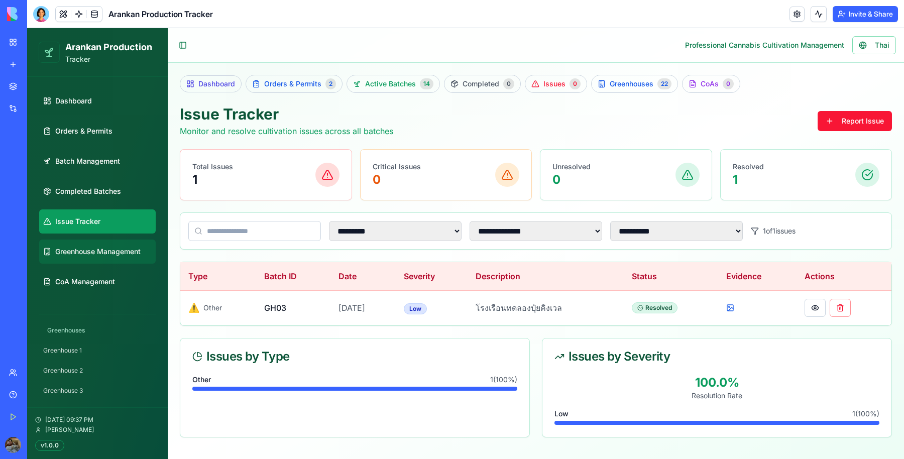
click at [92, 64] on span "Greenhouse Management" at bounding box center [97, 252] width 85 height 10
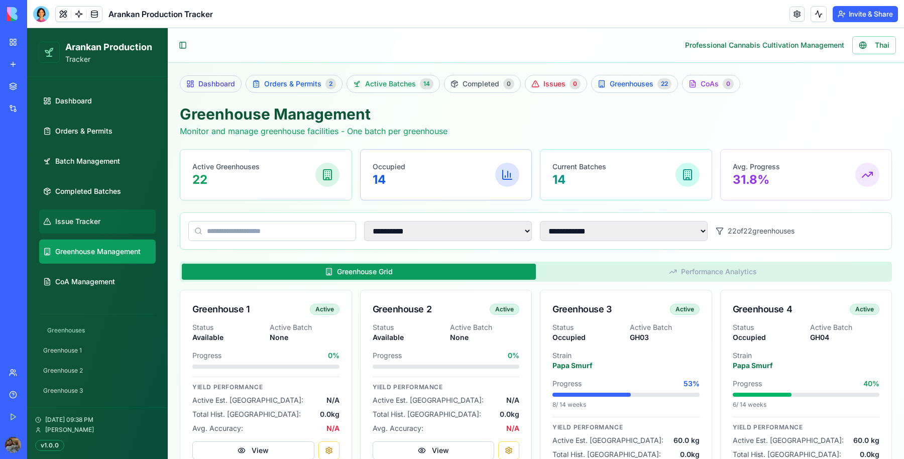
click at [94, 64] on span "Issue Tracker" at bounding box center [77, 222] width 45 height 10
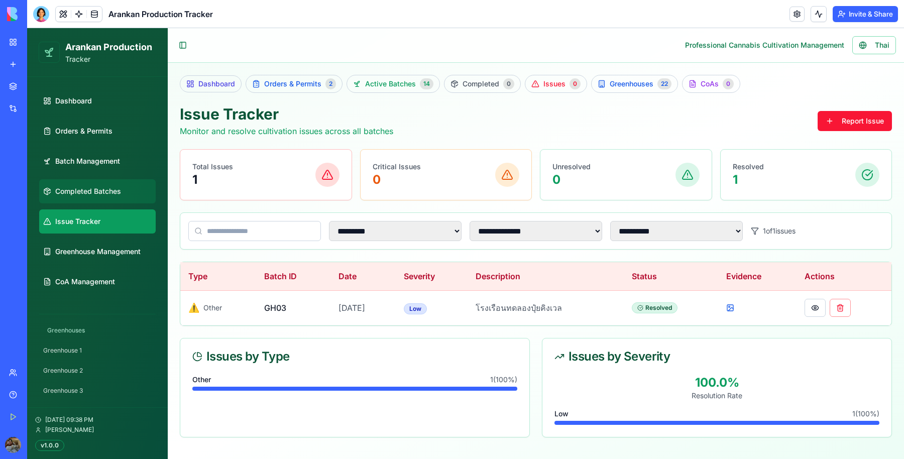
click at [93, 64] on span "Completed Batches" at bounding box center [88, 191] width 66 height 10
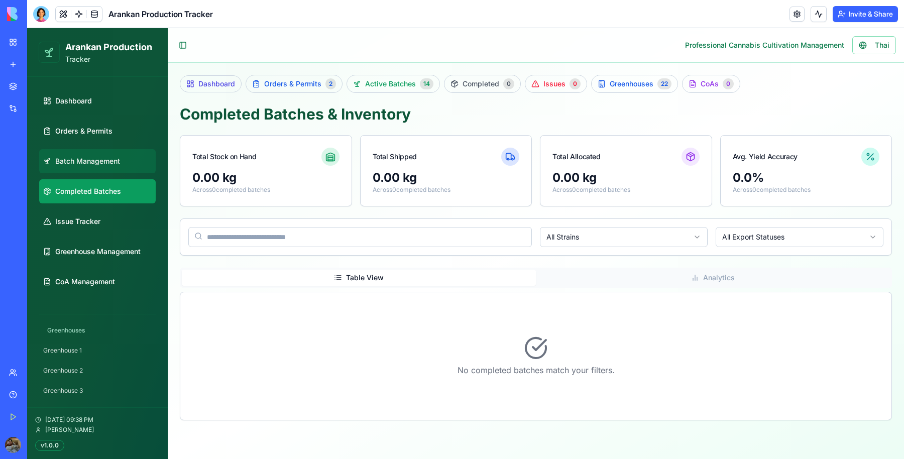
click at [99, 64] on span "Batch Management" at bounding box center [87, 161] width 65 height 10
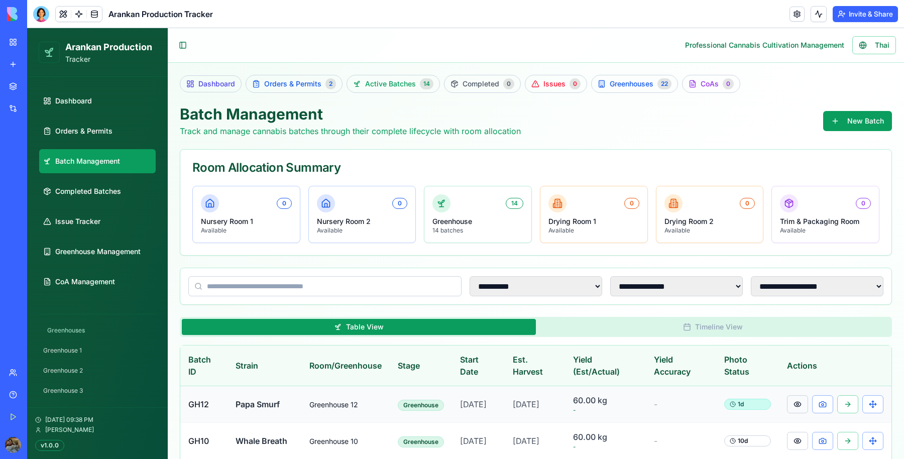
click at [244, 64] on button at bounding box center [797, 404] width 21 height 18
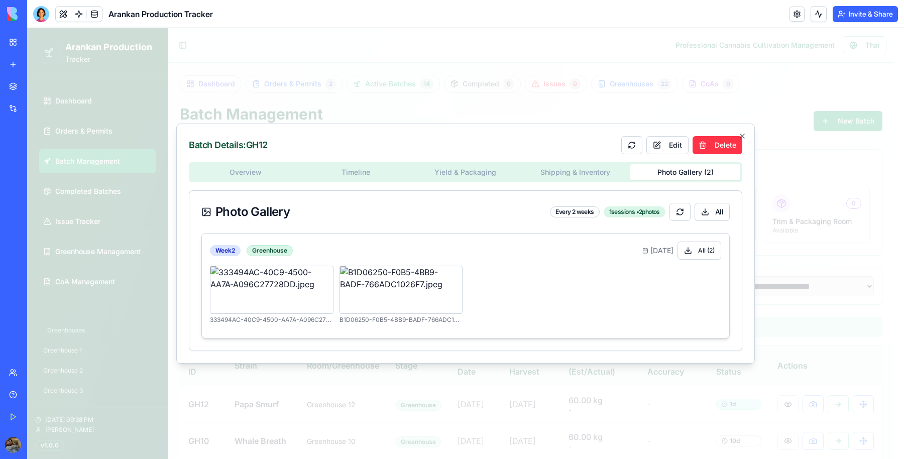
click at [244, 64] on div "333494AC-40C9-4500-AA7A-A096C27728DD.jpeg B1D06250-F0B5-4BB9-BADF-766ADC1026F7.…" at bounding box center [466, 295] width 512 height 58
click at [244, 64] on icon "button" at bounding box center [743, 136] width 4 height 4
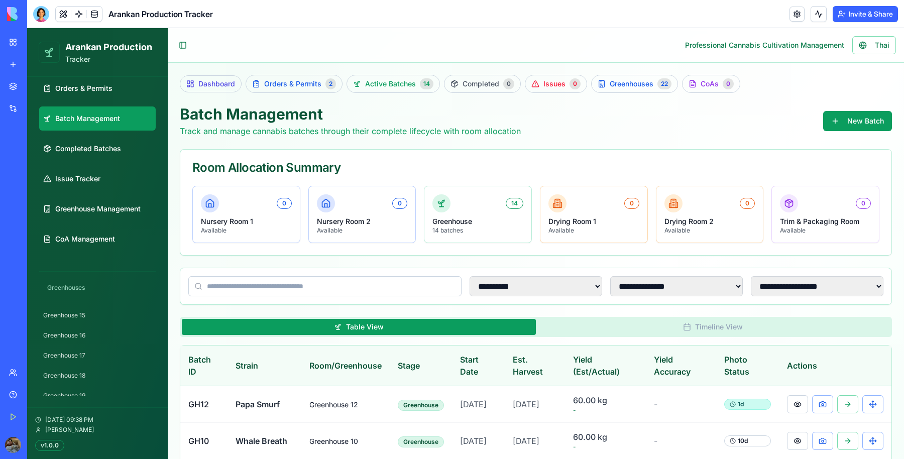
scroll to position [251, 0]
